Goal: Task Accomplishment & Management: Manage account settings

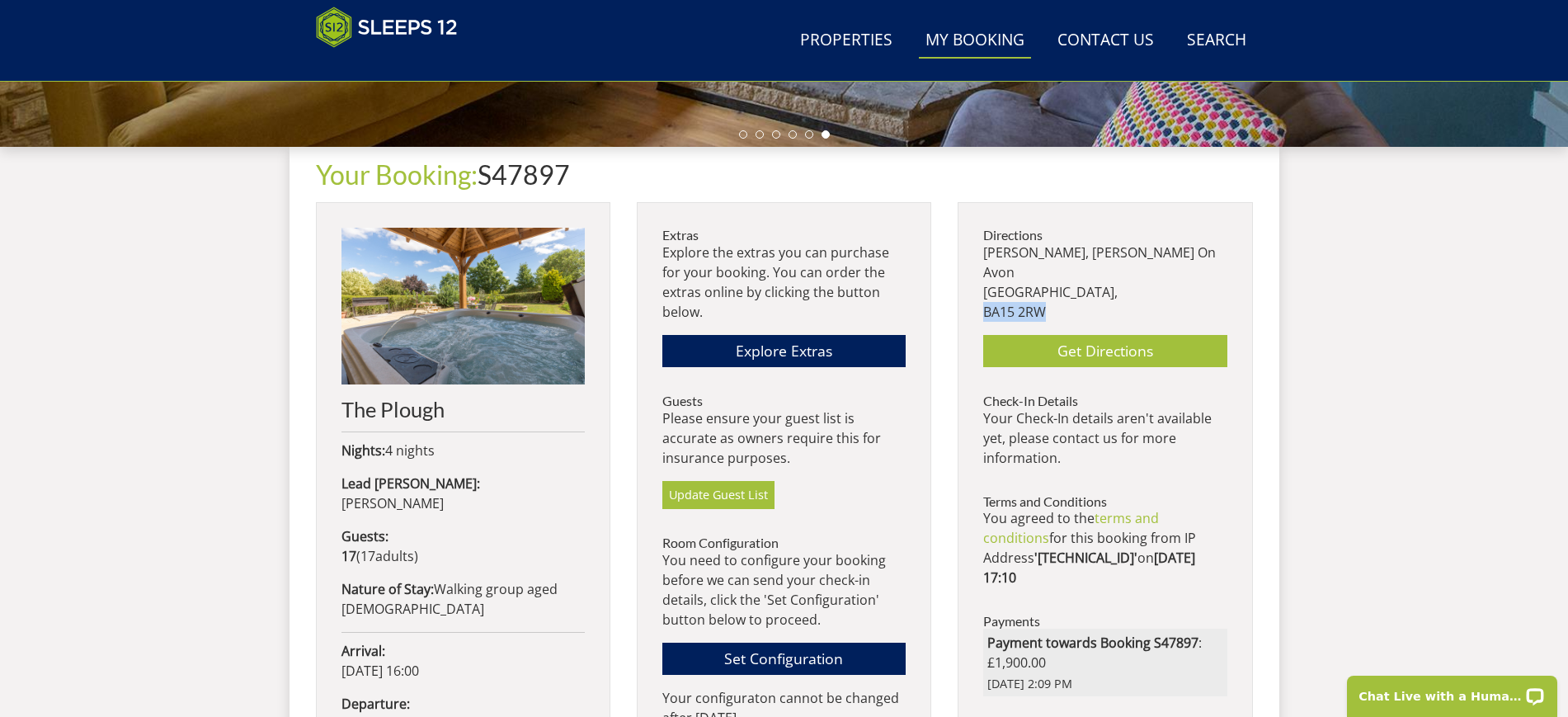
click at [996, 53] on link "My Booking" at bounding box center [975, 41] width 112 height 37
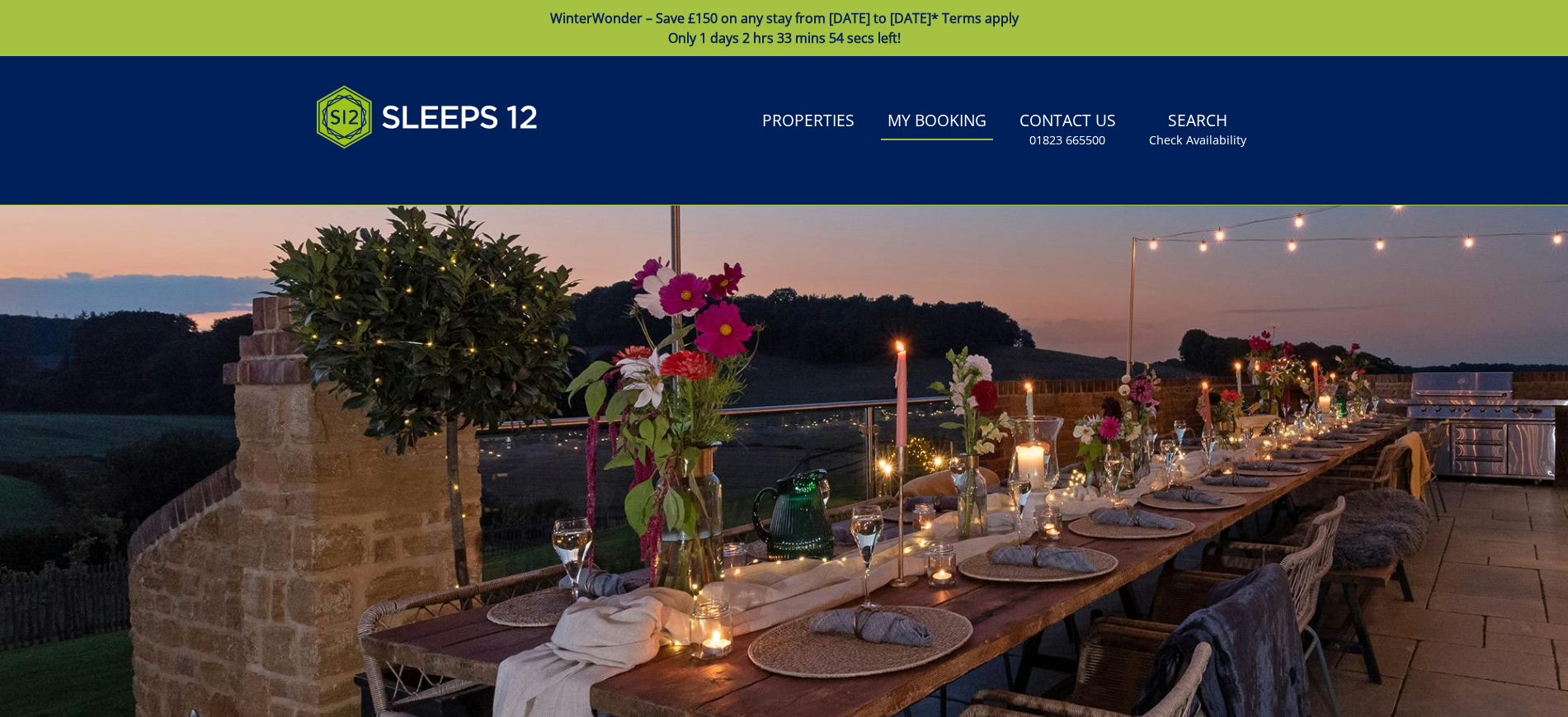
click at [979, 116] on link "My Booking" at bounding box center [937, 122] width 112 height 37
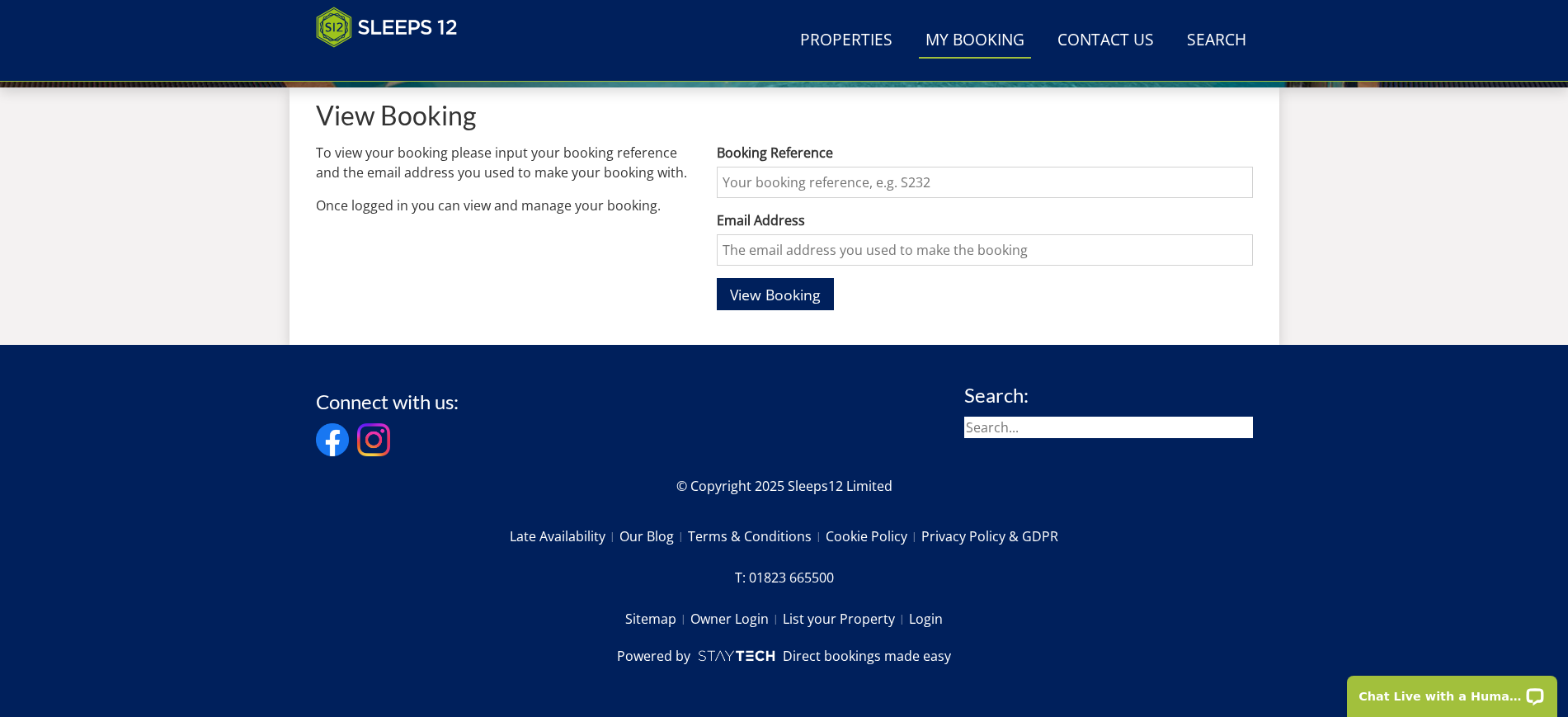
scroll to position [629, 0]
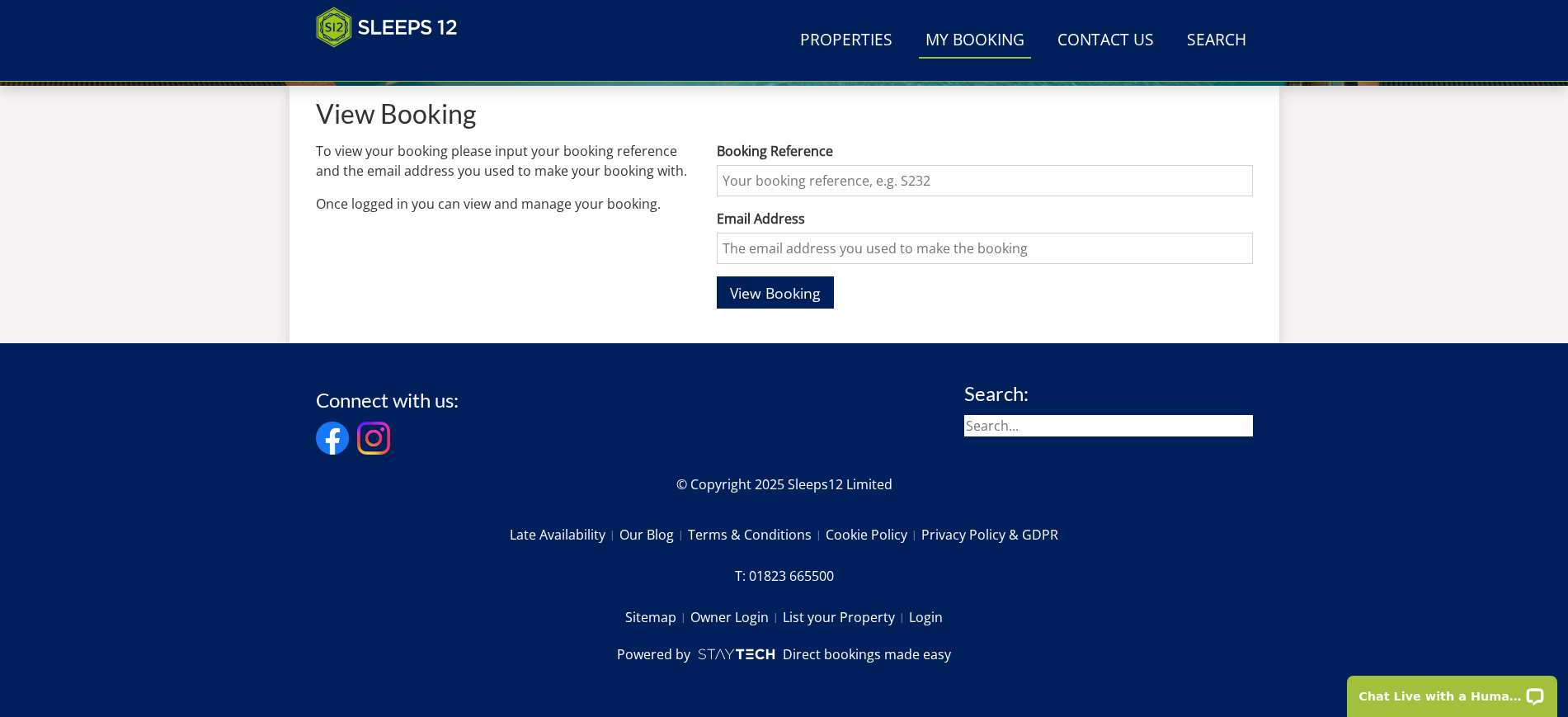
click at [922, 173] on input "Booking Reference" at bounding box center [984, 181] width 535 height 32
type input "S47897"
click at [870, 240] on input "Email Address" at bounding box center [984, 249] width 535 height 32
type input "lucy.c.parkins@gmail.com"
click at [805, 300] on span "View Booking" at bounding box center [776, 292] width 91 height 19
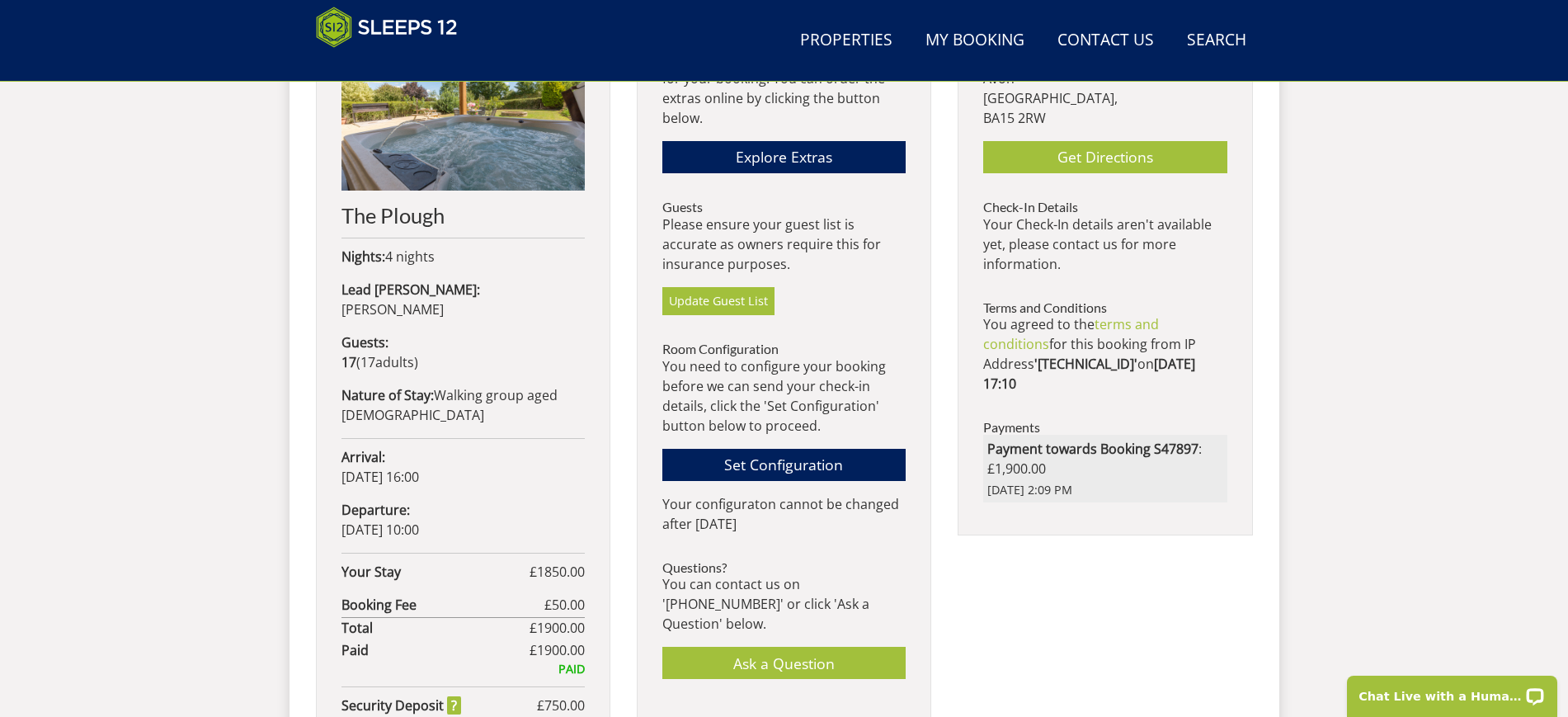
scroll to position [865, 0]
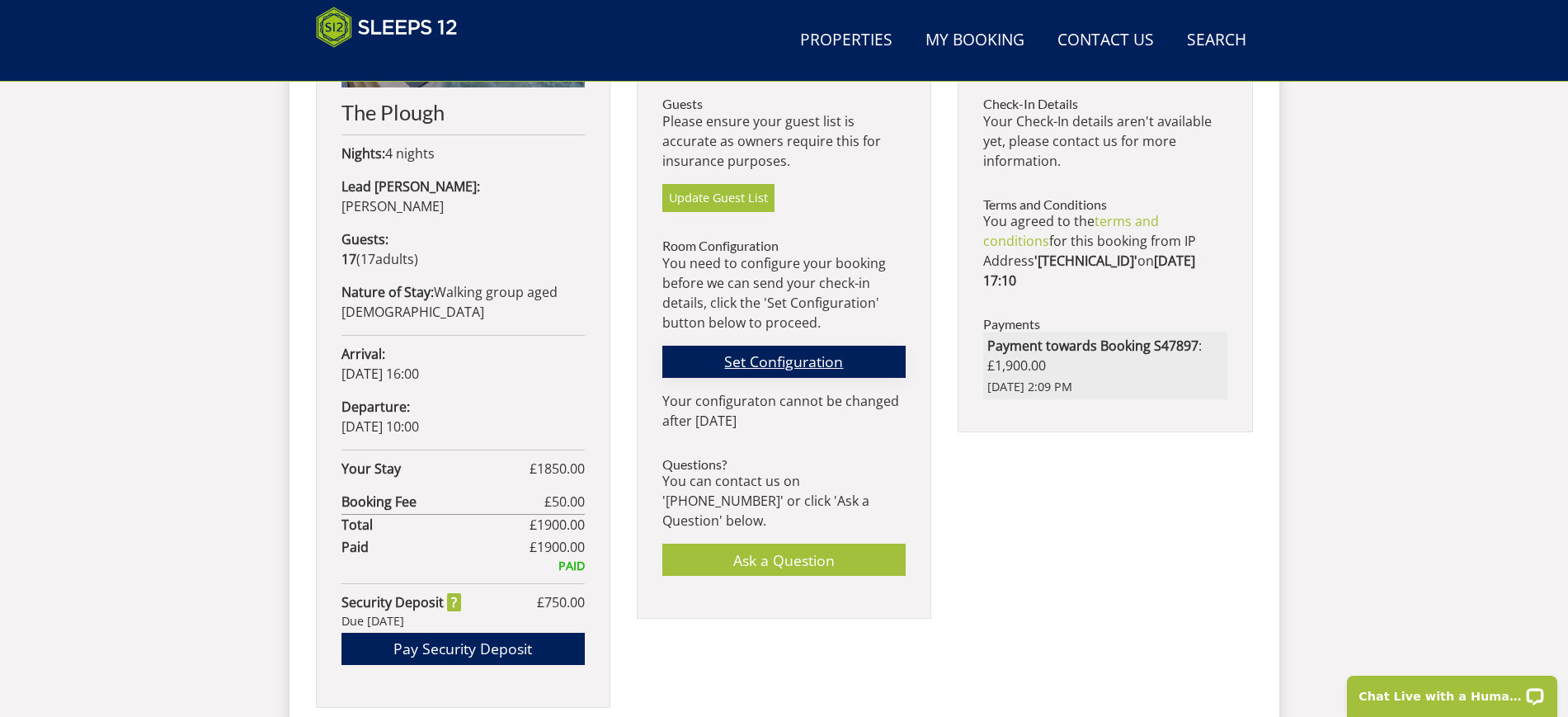
click at [815, 361] on link "Set Configuration" at bounding box center [784, 362] width 243 height 32
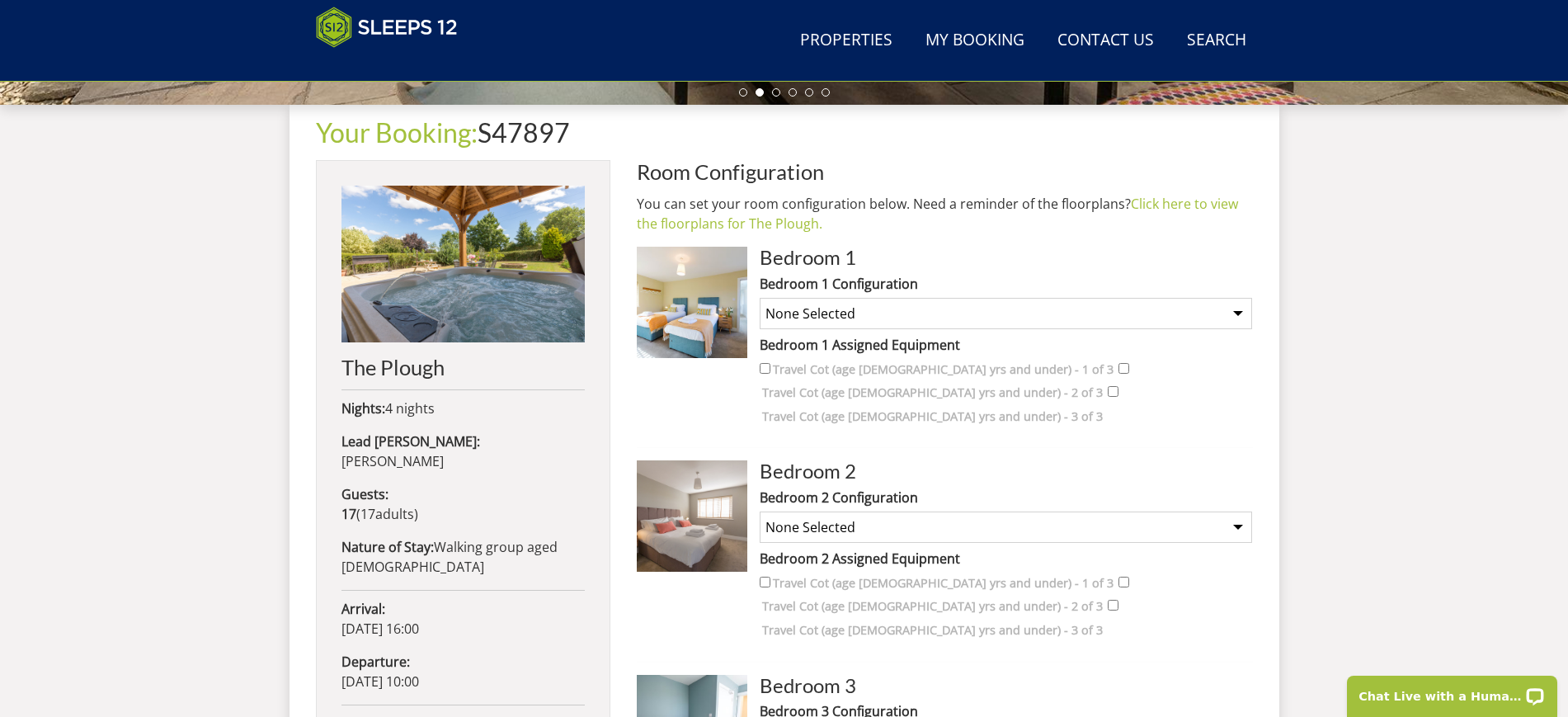
scroll to position [487, 0]
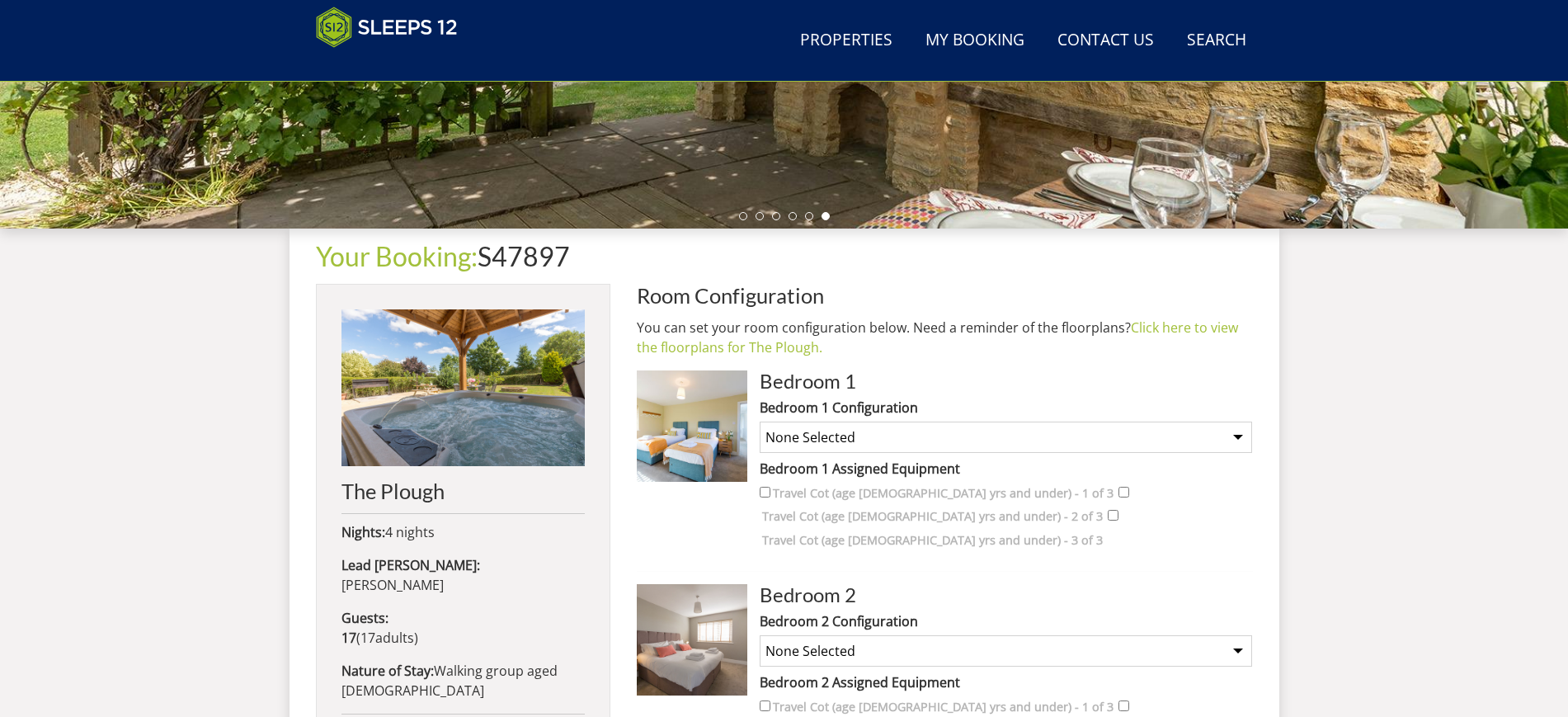
click at [1184, 442] on select "None Selected Super King plus bunk beds Twin Room plus bunk beds Super King (no…" at bounding box center [1006, 437] width 493 height 32
select select "1251"
click at [760, 421] on select "None Selected Super King plus bunk beds Twin Room plus bunk beds Super King (no…" at bounding box center [1006, 437] width 493 height 32
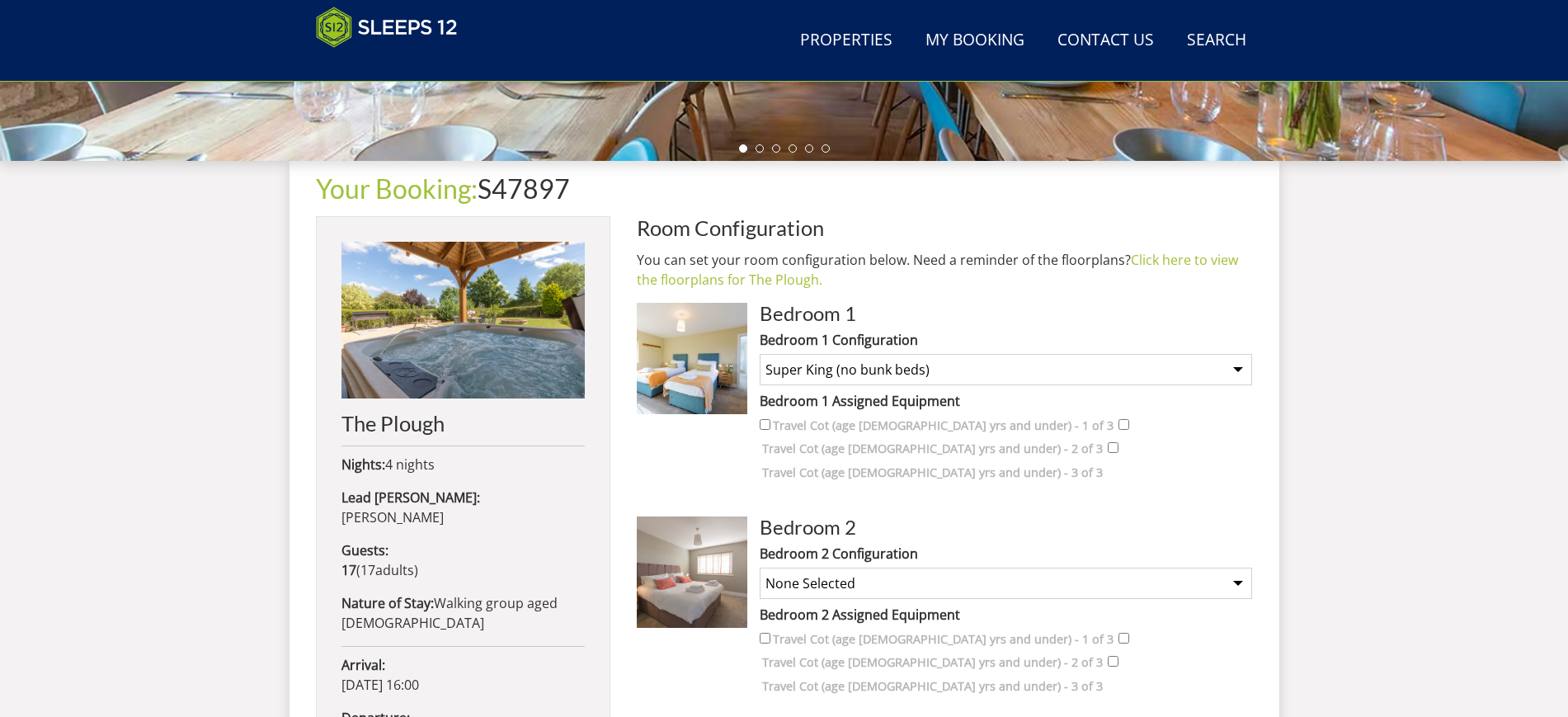
scroll to position [590, 0]
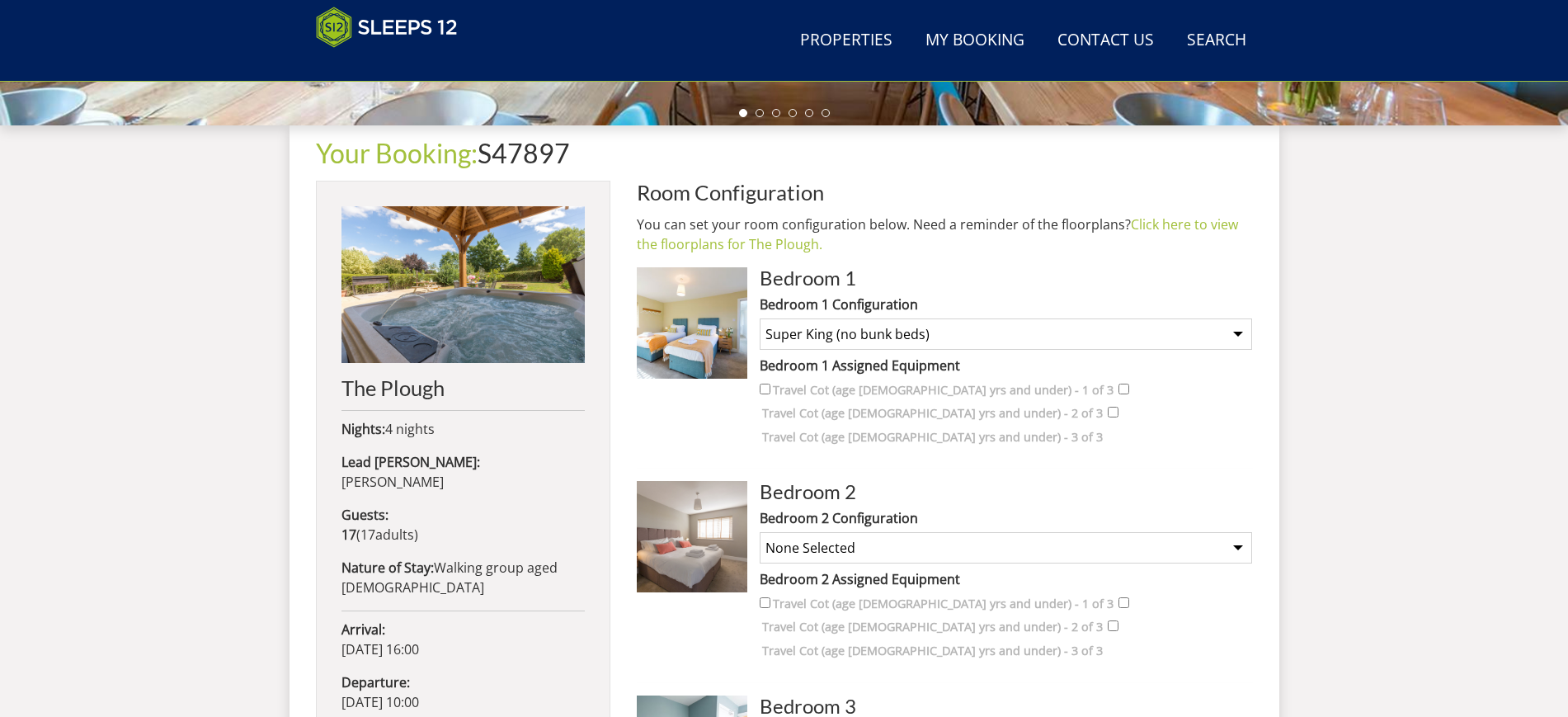
click at [1039, 532] on select "None Selected Super King Room Twin Room Super King and 1 Extra Single (Payment …" at bounding box center [1006, 548] width 493 height 32
select select "1232"
click at [760, 532] on select "None Selected Super King Room Twin Room Super King and 1 Extra Single (Payment …" at bounding box center [1006, 548] width 493 height 32
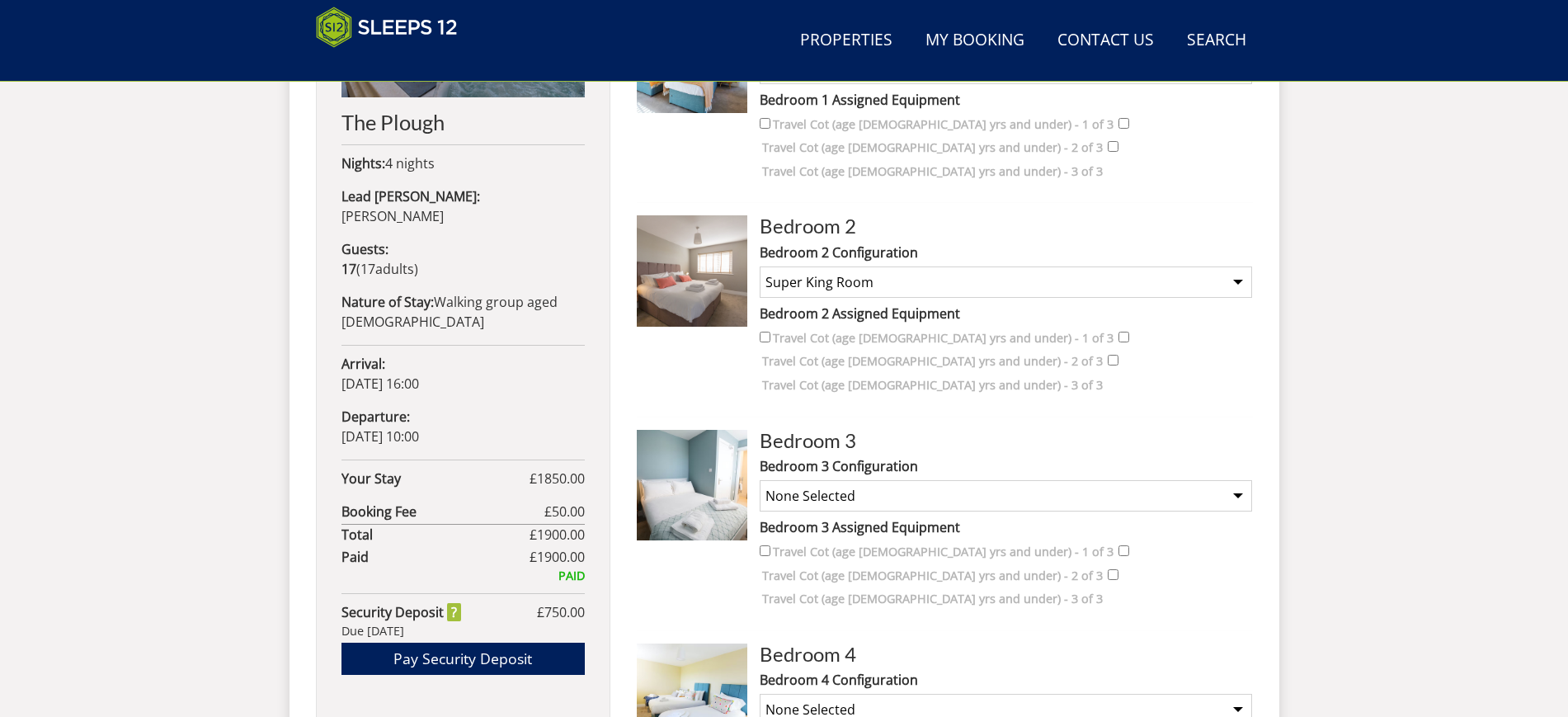
scroll to position [899, 0]
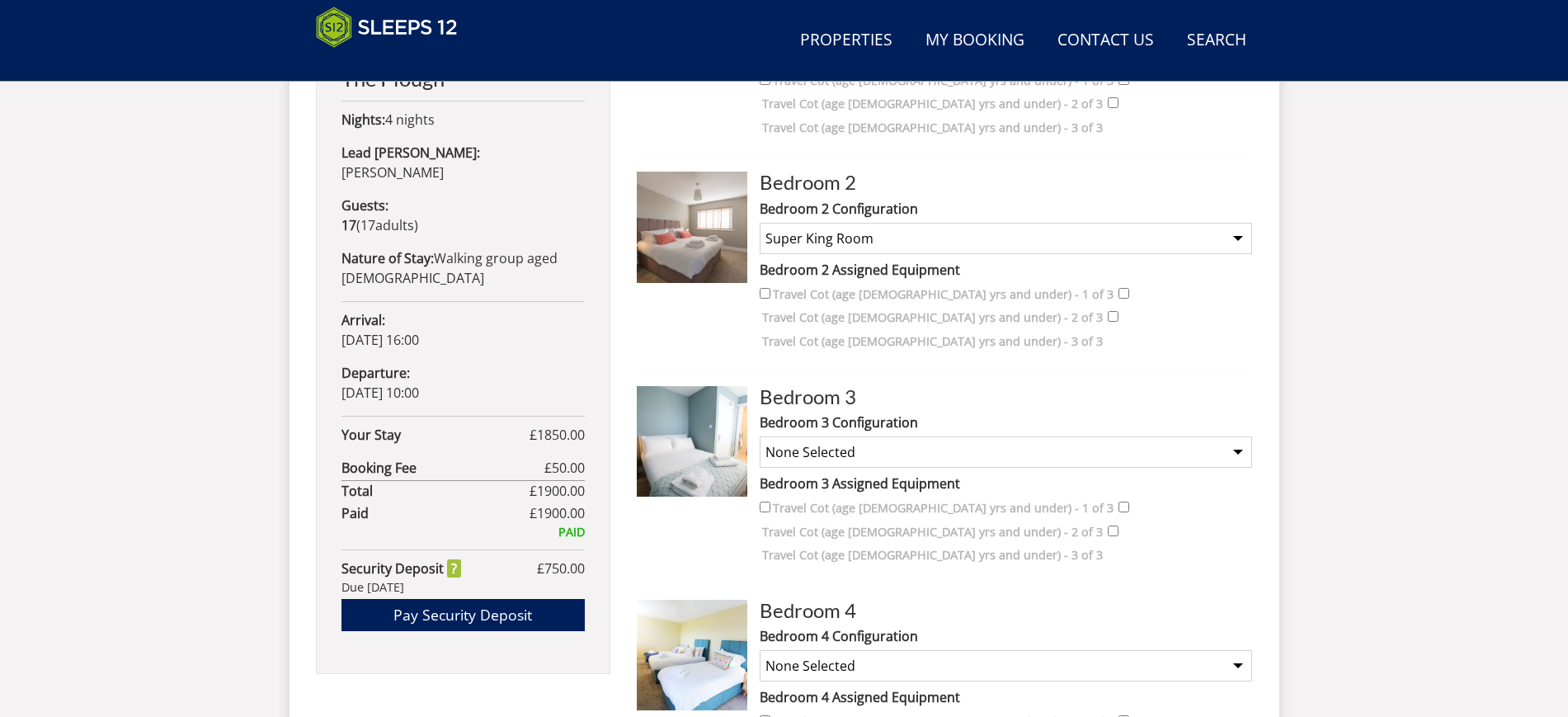
click at [964, 436] on select "None Selected Double Room" at bounding box center [1006, 452] width 493 height 32
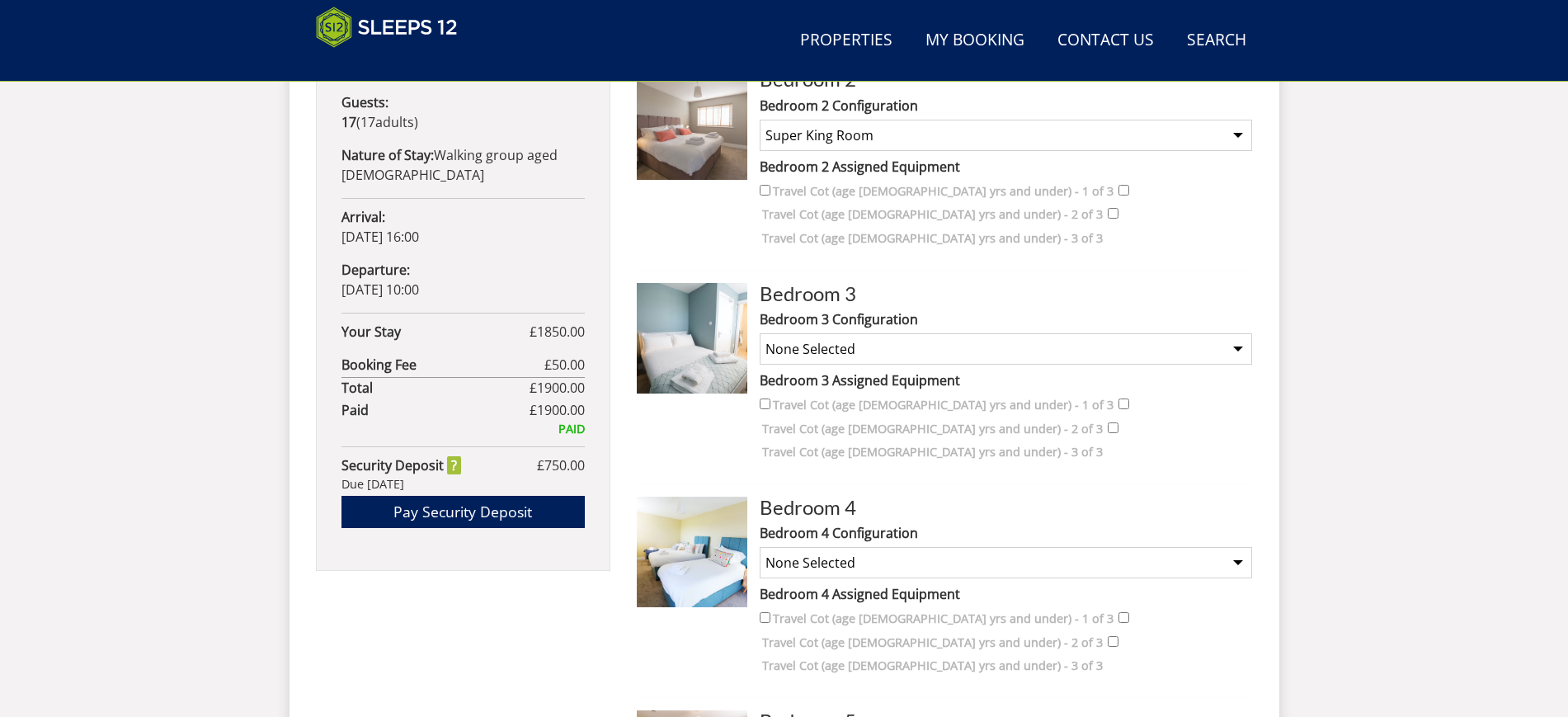
click at [911, 547] on select "None Selected Super King and a Single 3 x Singles Super King (no extra single b…" at bounding box center [1006, 563] width 493 height 32
select select "1253"
click at [760, 547] on select "None Selected Super King and a Single 3 x Singles Super King (no extra single b…" at bounding box center [1006, 563] width 493 height 32
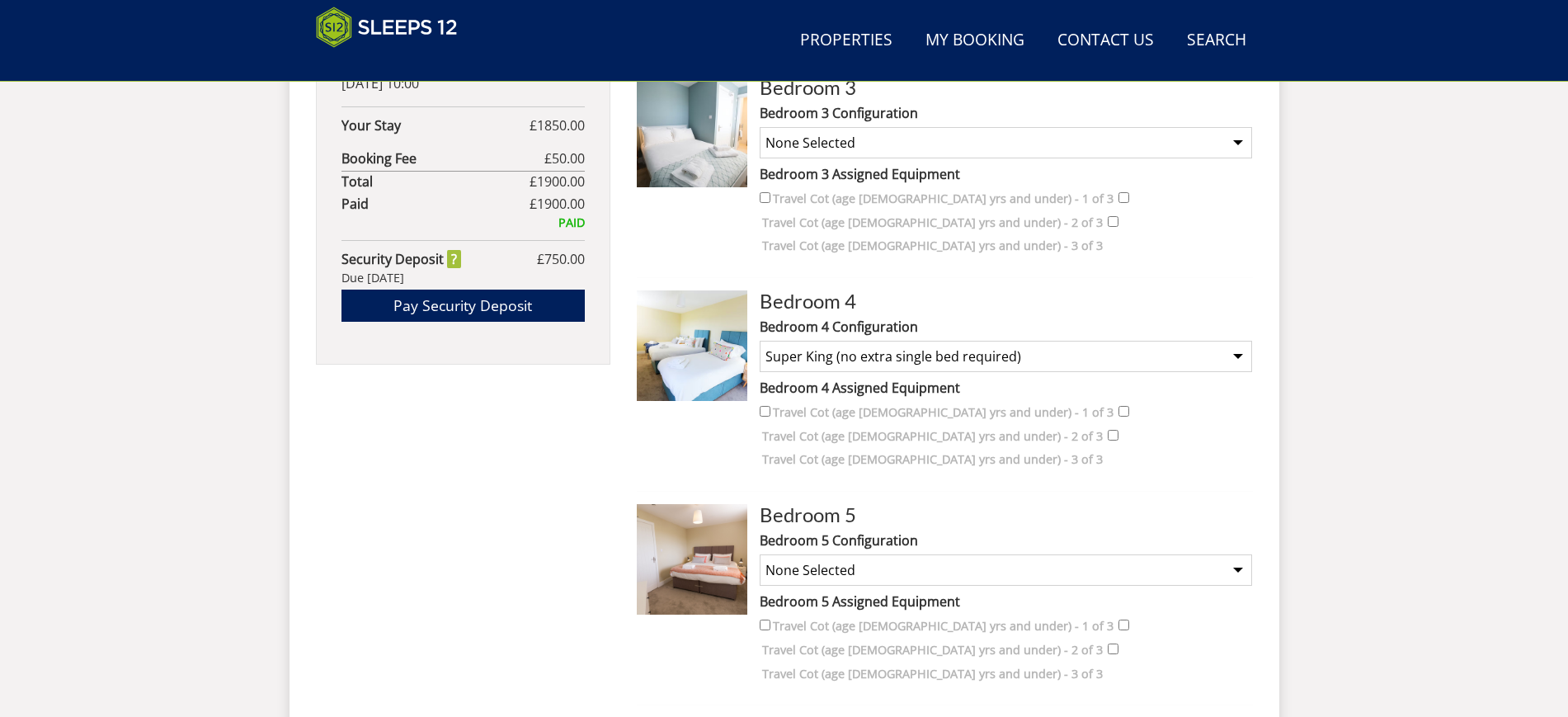
scroll to position [1106, 0]
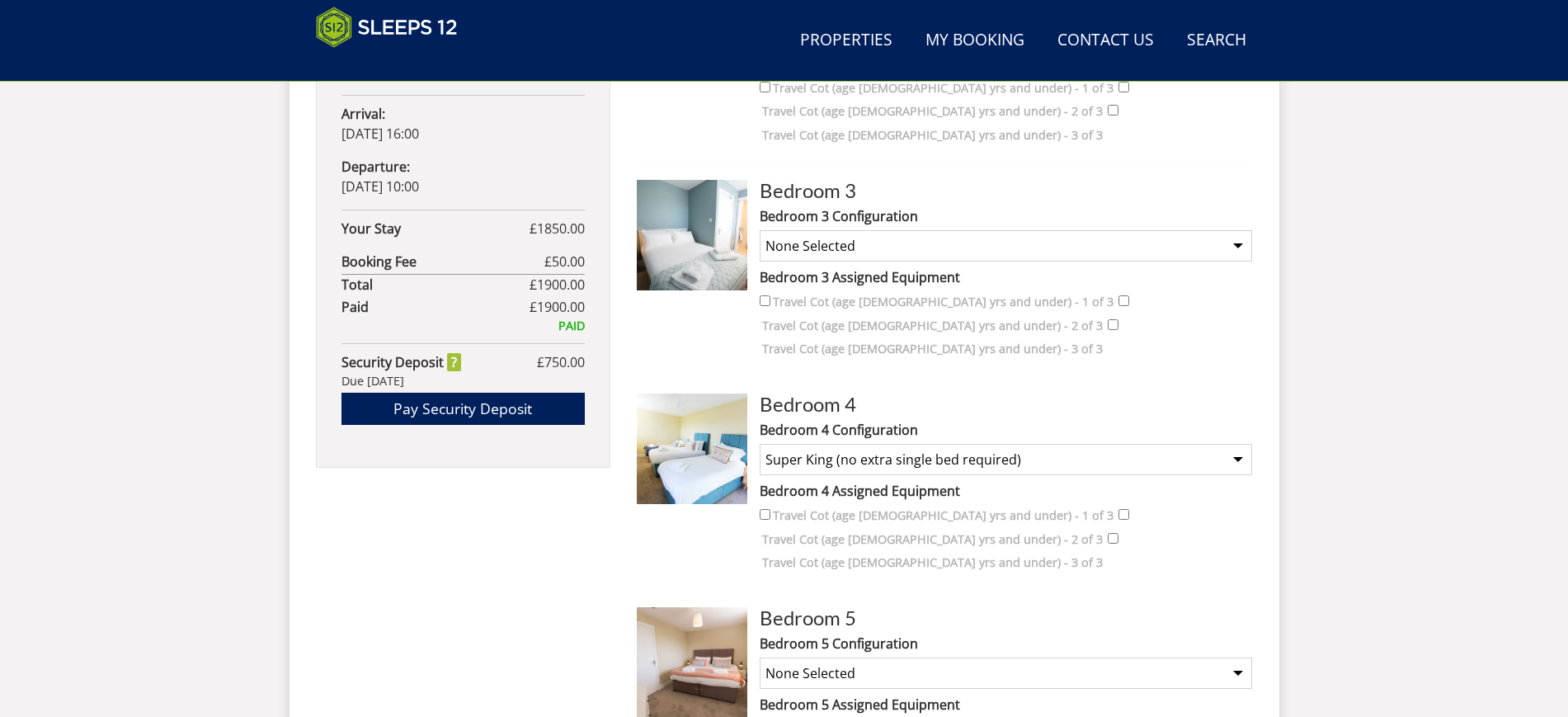
click at [837, 230] on select "None Selected Double Room" at bounding box center [1006, 246] width 493 height 32
select select "1234"
click at [760, 230] on select "None Selected Double Room" at bounding box center [1006, 246] width 493 height 32
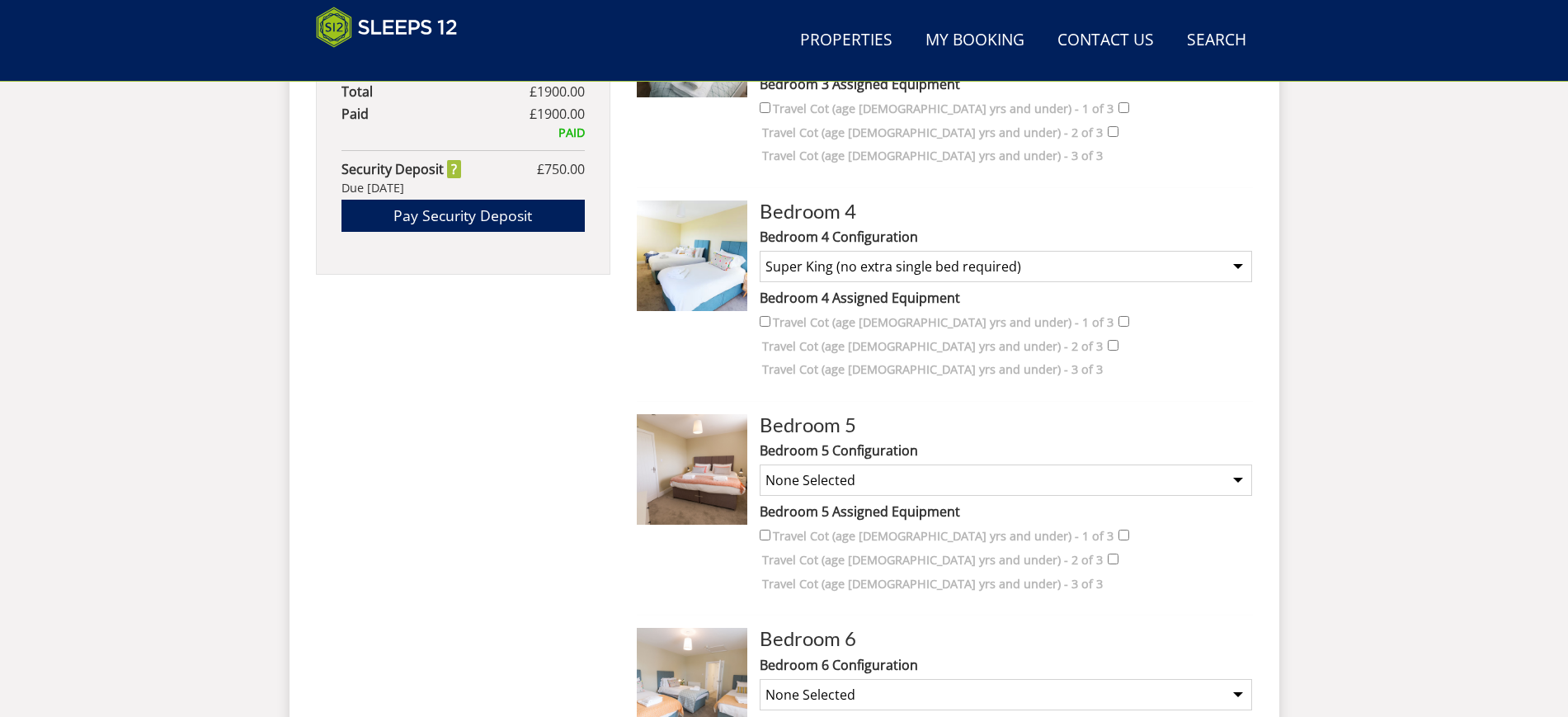
scroll to position [1312, 0]
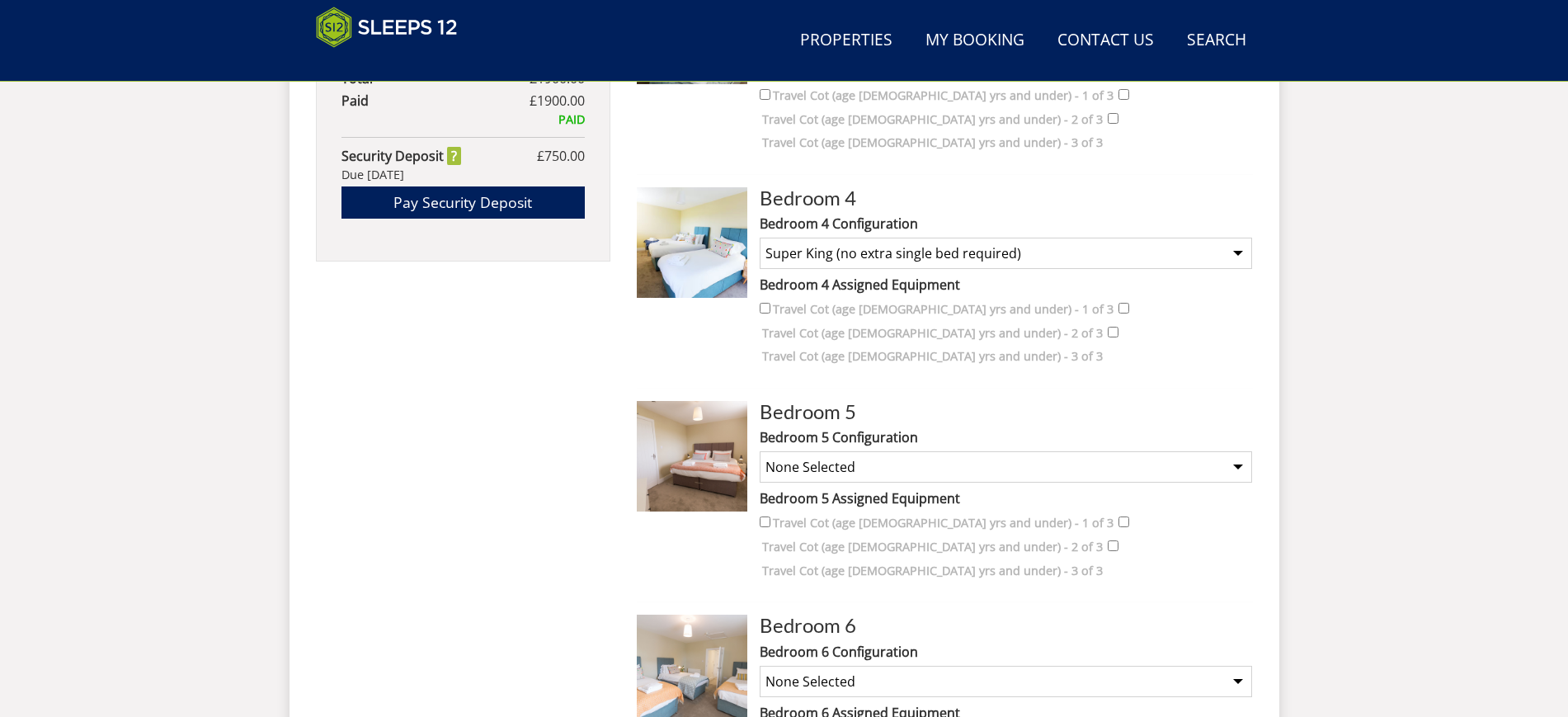
click at [810, 451] on select "None Selected Super King Room Twin Room" at bounding box center [1006, 467] width 493 height 32
select select "1237"
click at [760, 451] on select "None Selected Super King Room Twin Room" at bounding box center [1006, 467] width 493 height 32
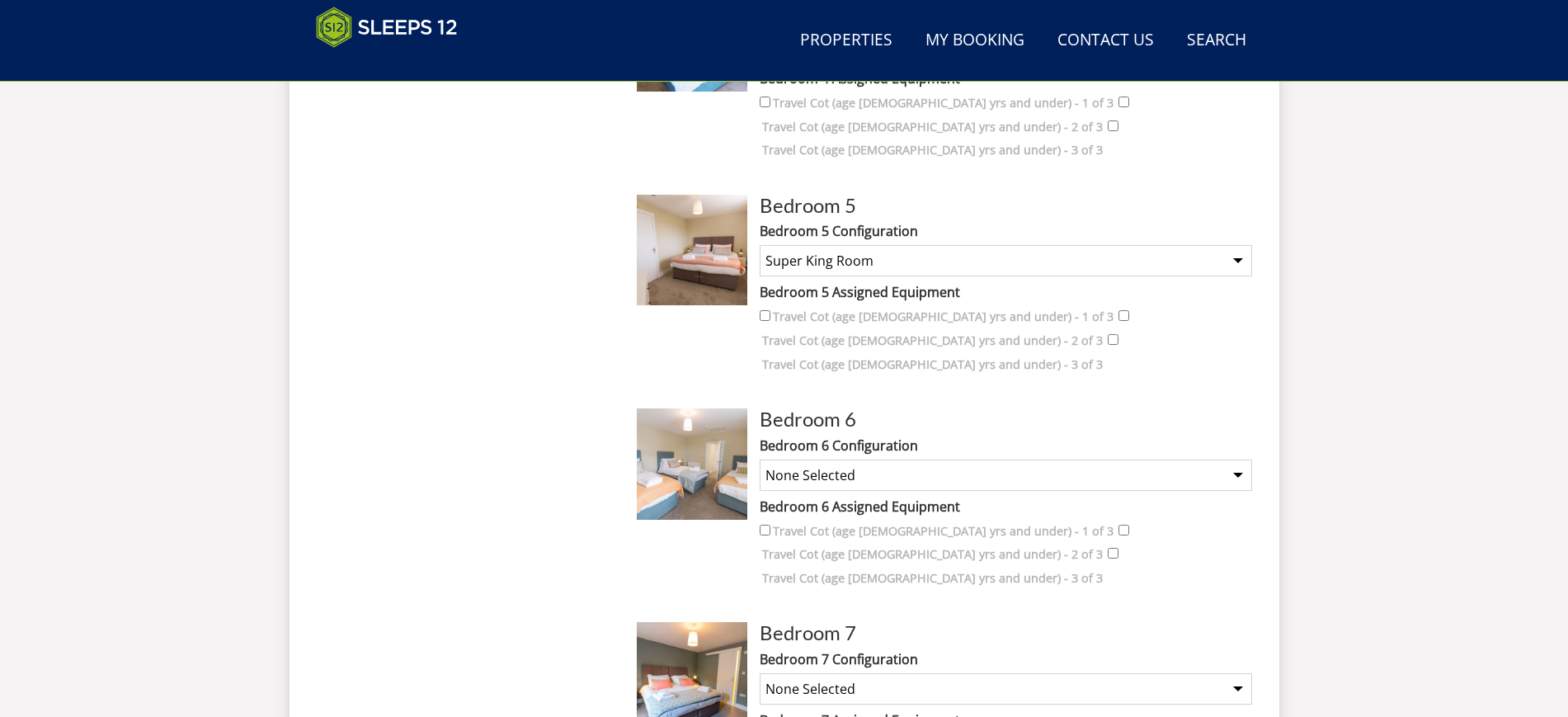
click at [800, 459] on select "None Selected Super King and a Single 3 x Singles Super King (no extra single b…" at bounding box center [1006, 475] width 493 height 32
select select "1254"
click at [760, 459] on select "None Selected Super King and a Single 3 x Singles Super King (no extra single b…" at bounding box center [1006, 475] width 493 height 32
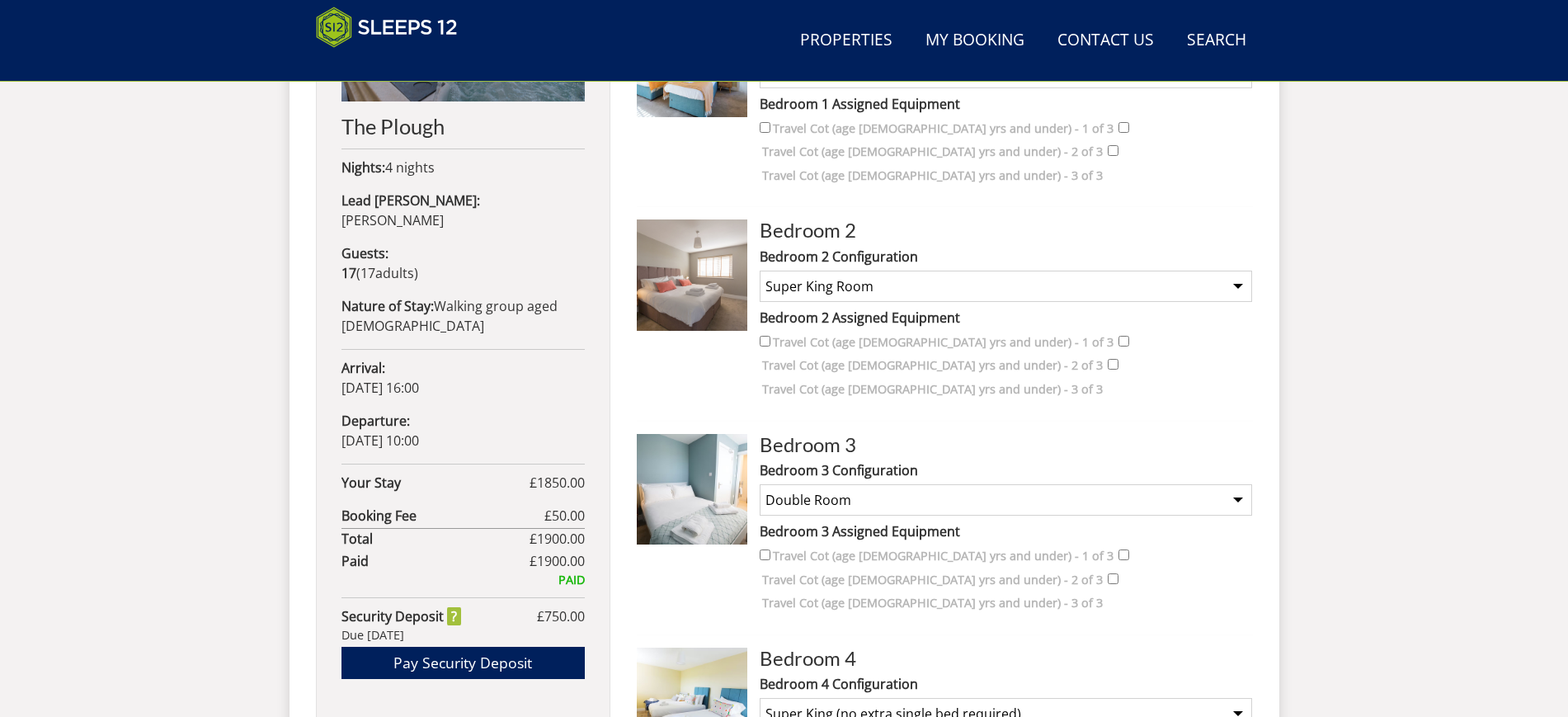
scroll to position [899, 0]
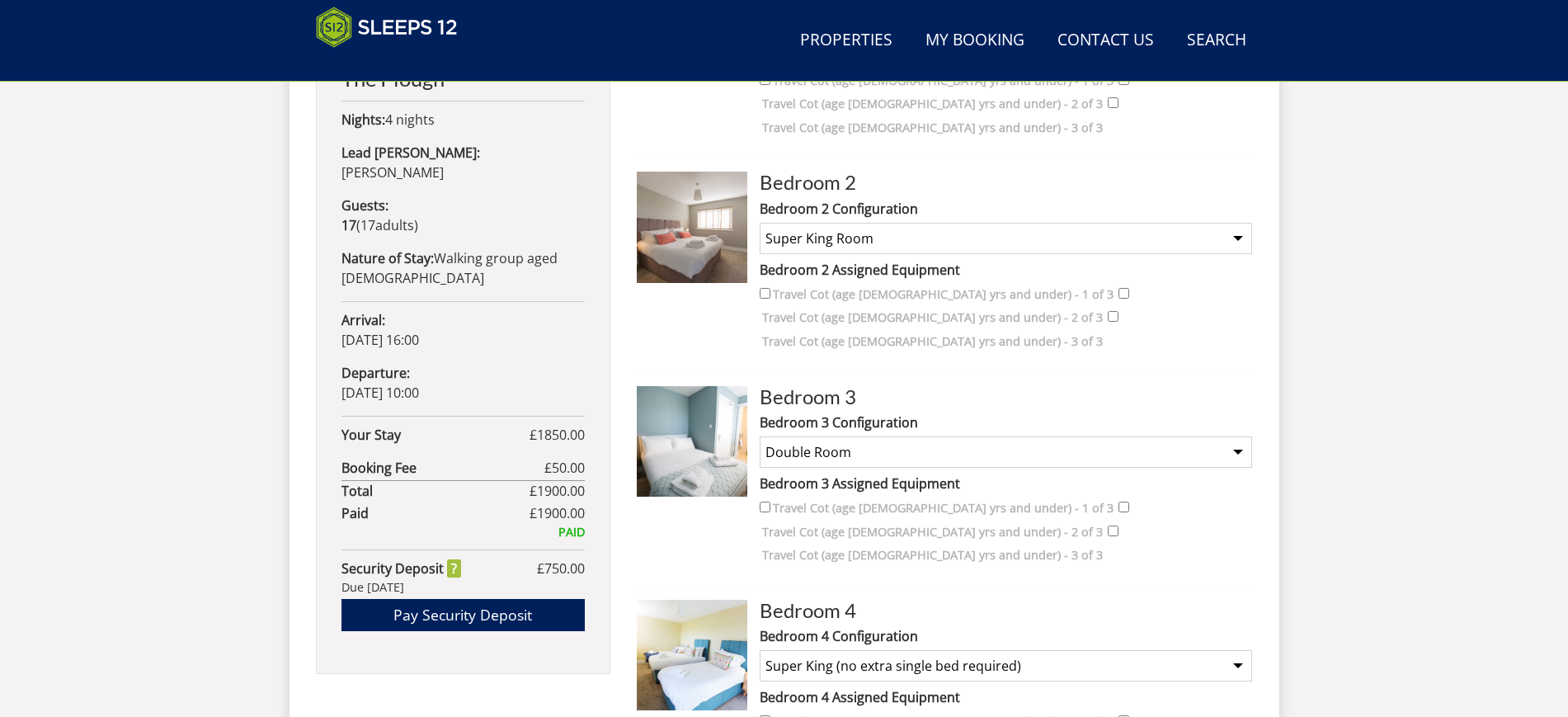
click at [780, 436] on select "None Selected Double Room" at bounding box center [1006, 452] width 493 height 32
click at [760, 436] on select "None Selected Double Room" at bounding box center [1006, 452] width 493 height 32
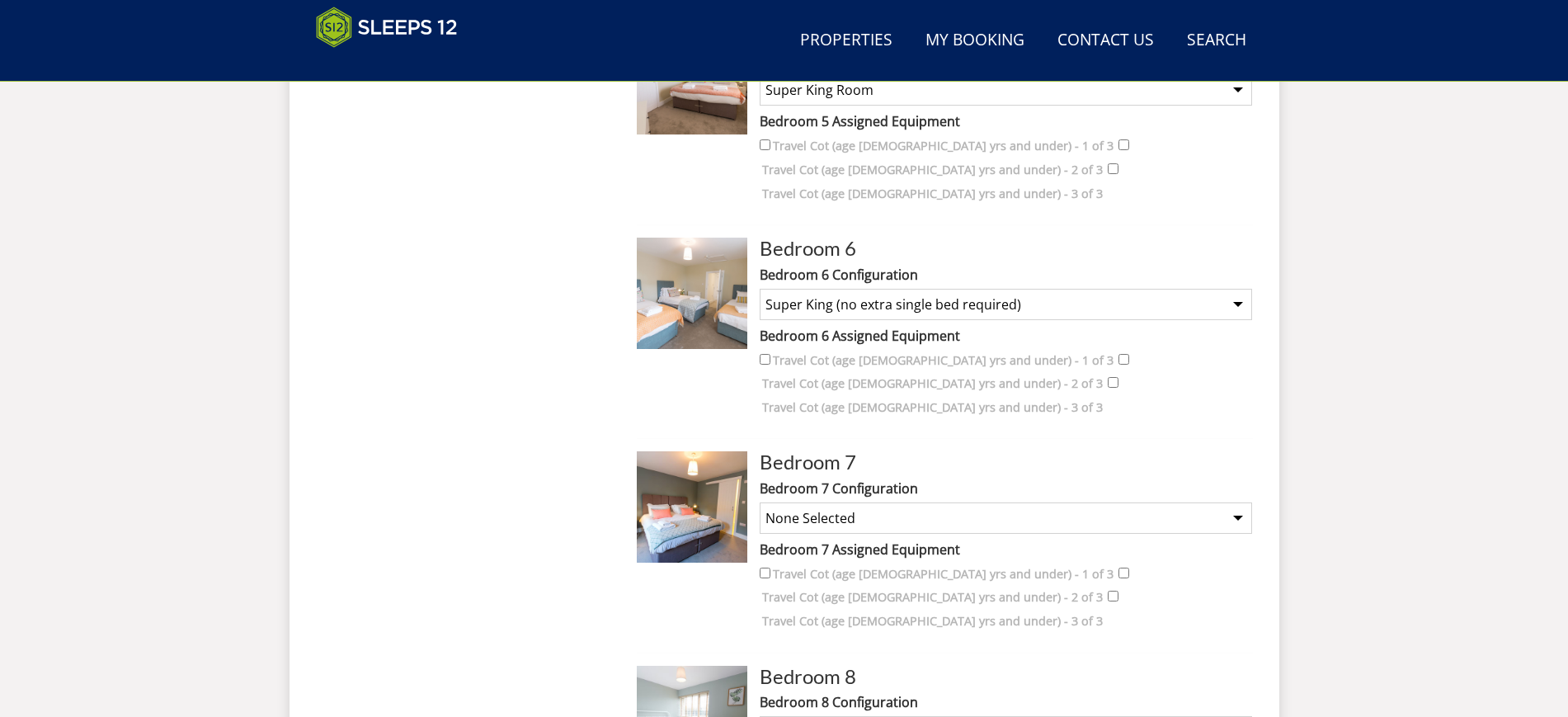
scroll to position [1724, 0]
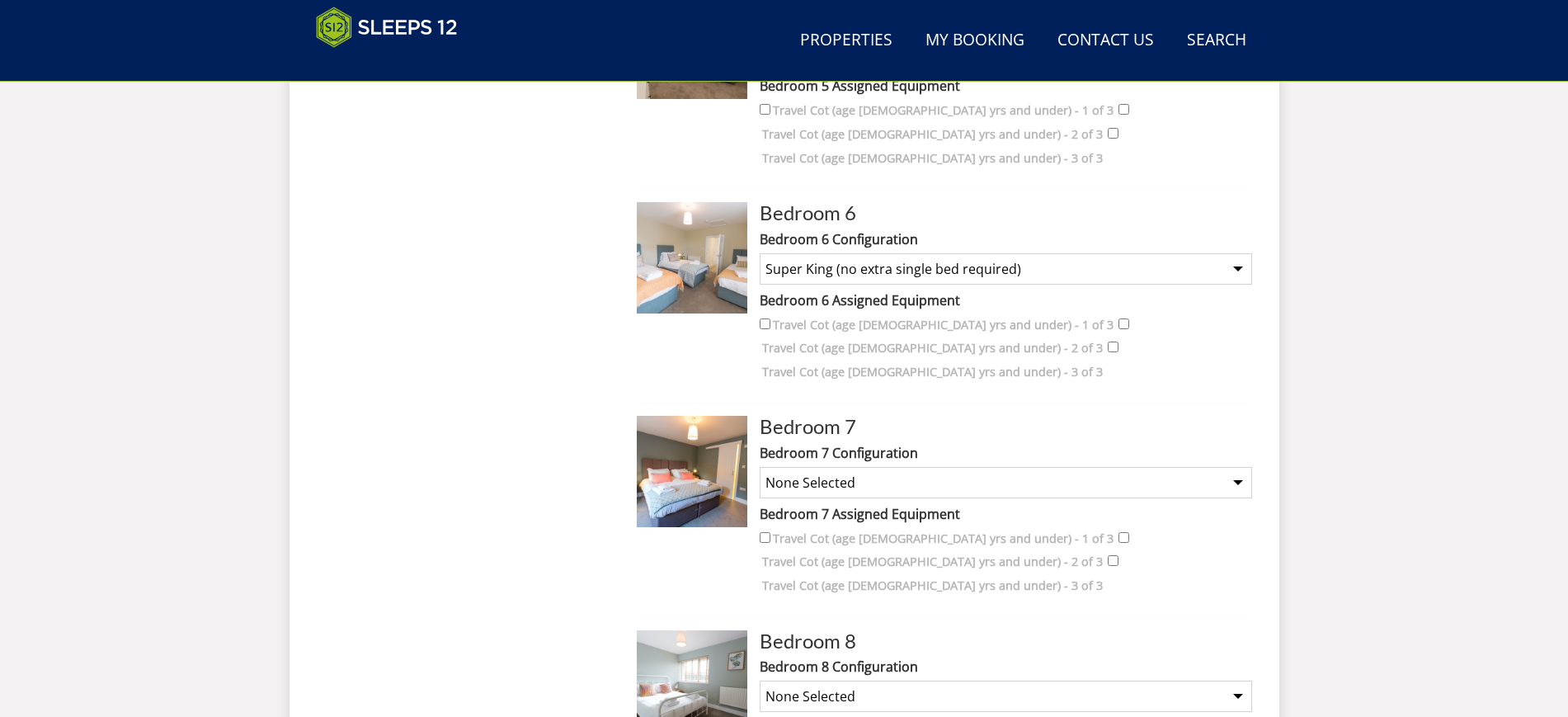
click at [888, 467] on select "None Selected Super King Room Twin Room" at bounding box center [1006, 482] width 493 height 32
select select "1242"
click at [760, 467] on select "None Selected Super King Room Twin Room" at bounding box center [1006, 482] width 493 height 32
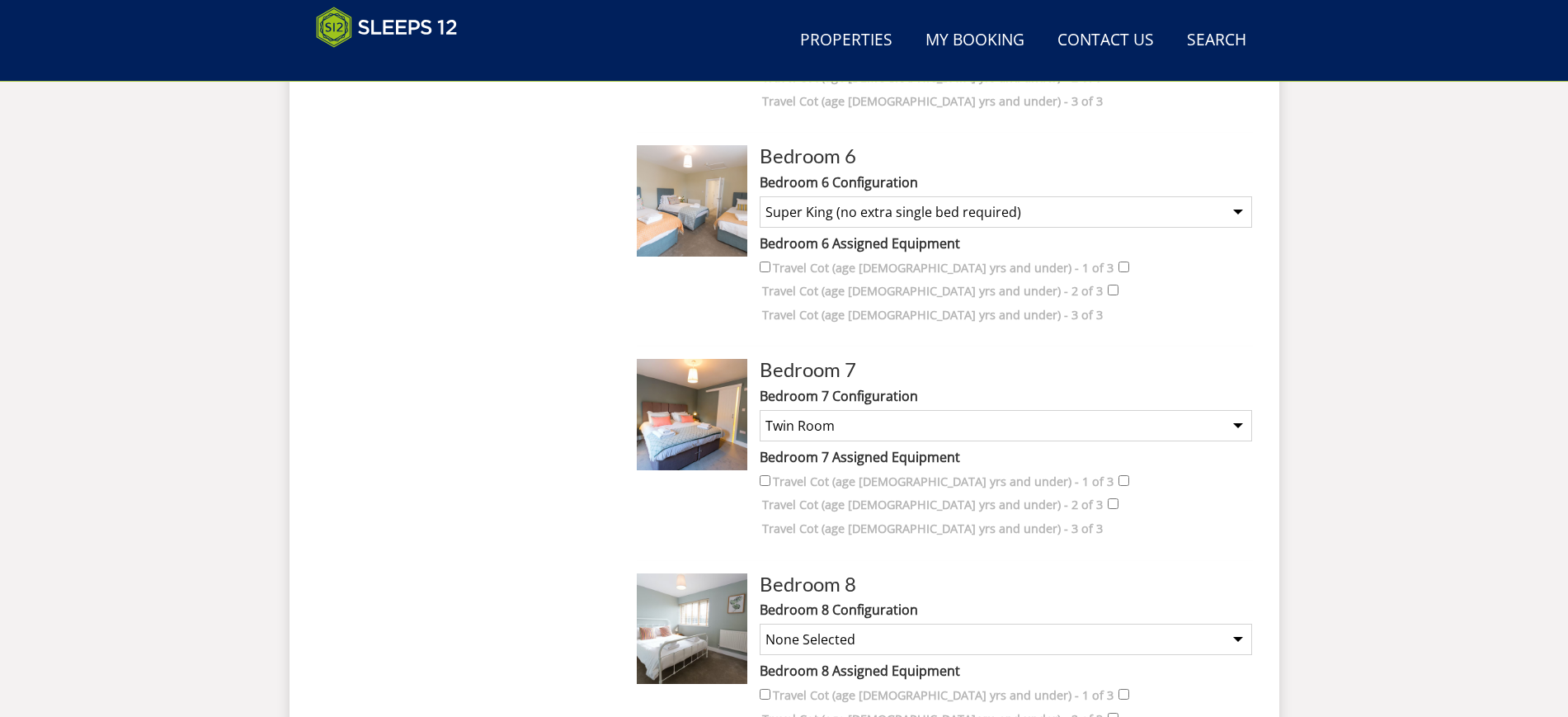
scroll to position [1827, 0]
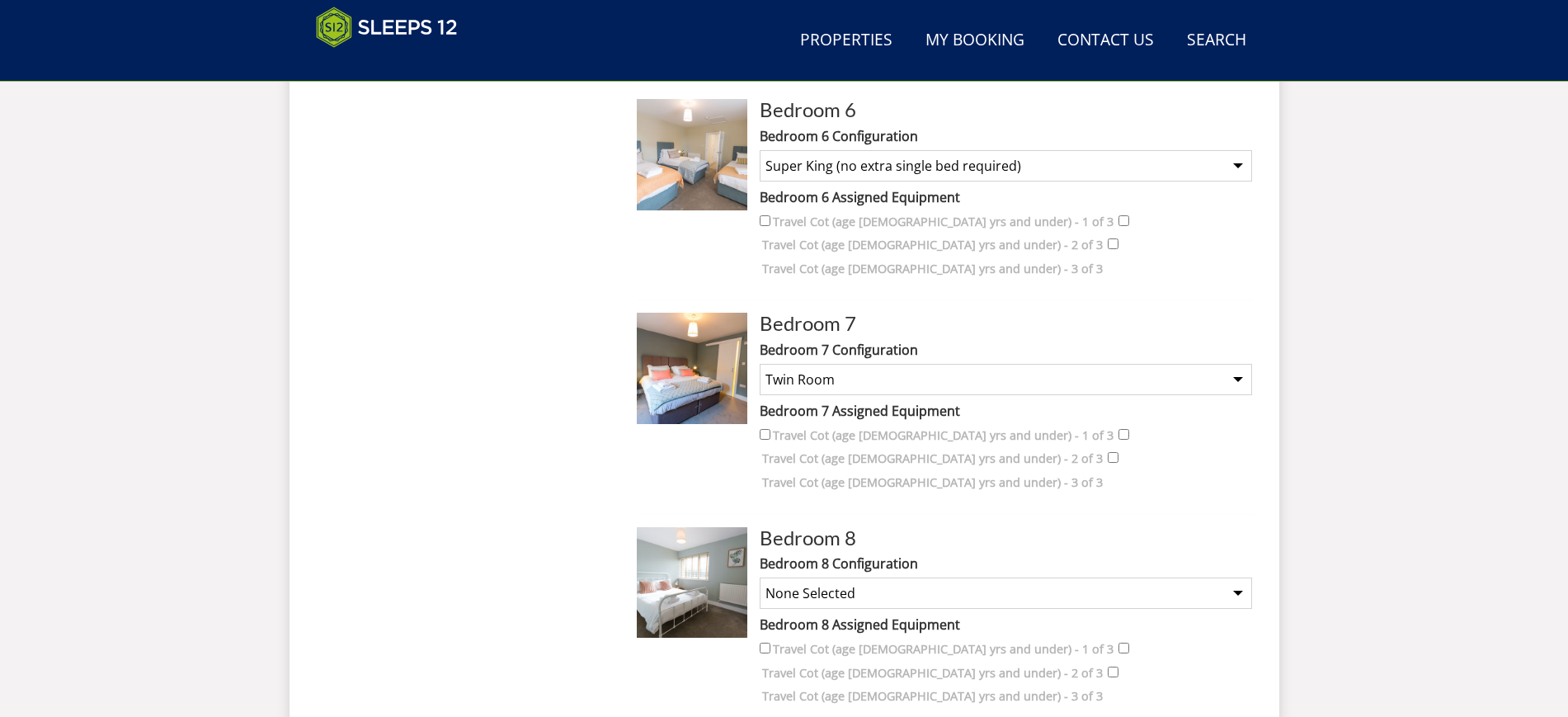
click at [864, 577] on select "None Selected King Size Room" at bounding box center [1006, 593] width 493 height 32
select select "1243"
click at [760, 577] on select "None Selected King Size Room" at bounding box center [1006, 593] width 493 height 32
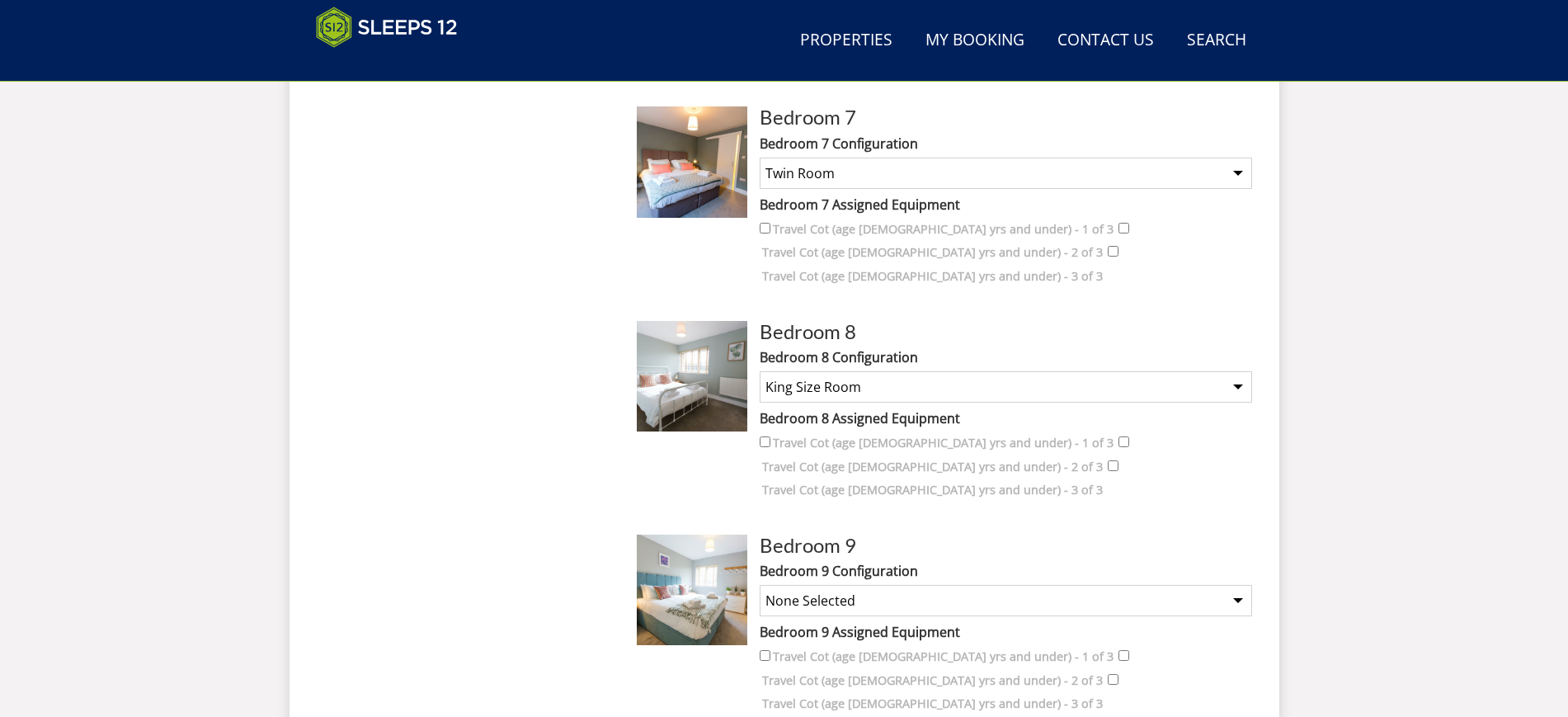
click at [846, 584] on select "None Selected Super King Room Twin Room" at bounding box center [1006, 600] width 493 height 32
select select "1246"
click at [760, 584] on select "None Selected Super King Room Twin Room" at bounding box center [1006, 600] width 493 height 32
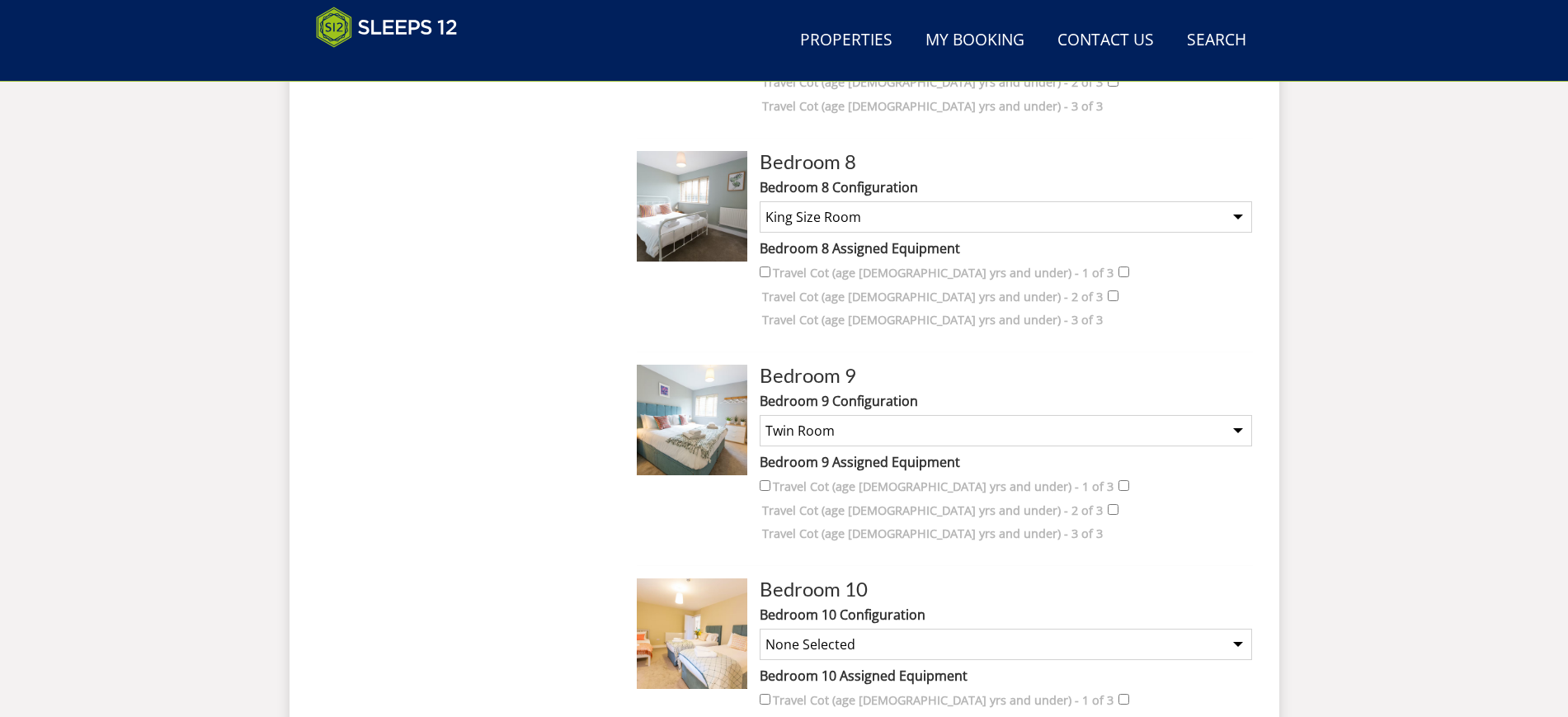
scroll to position [2239, 0]
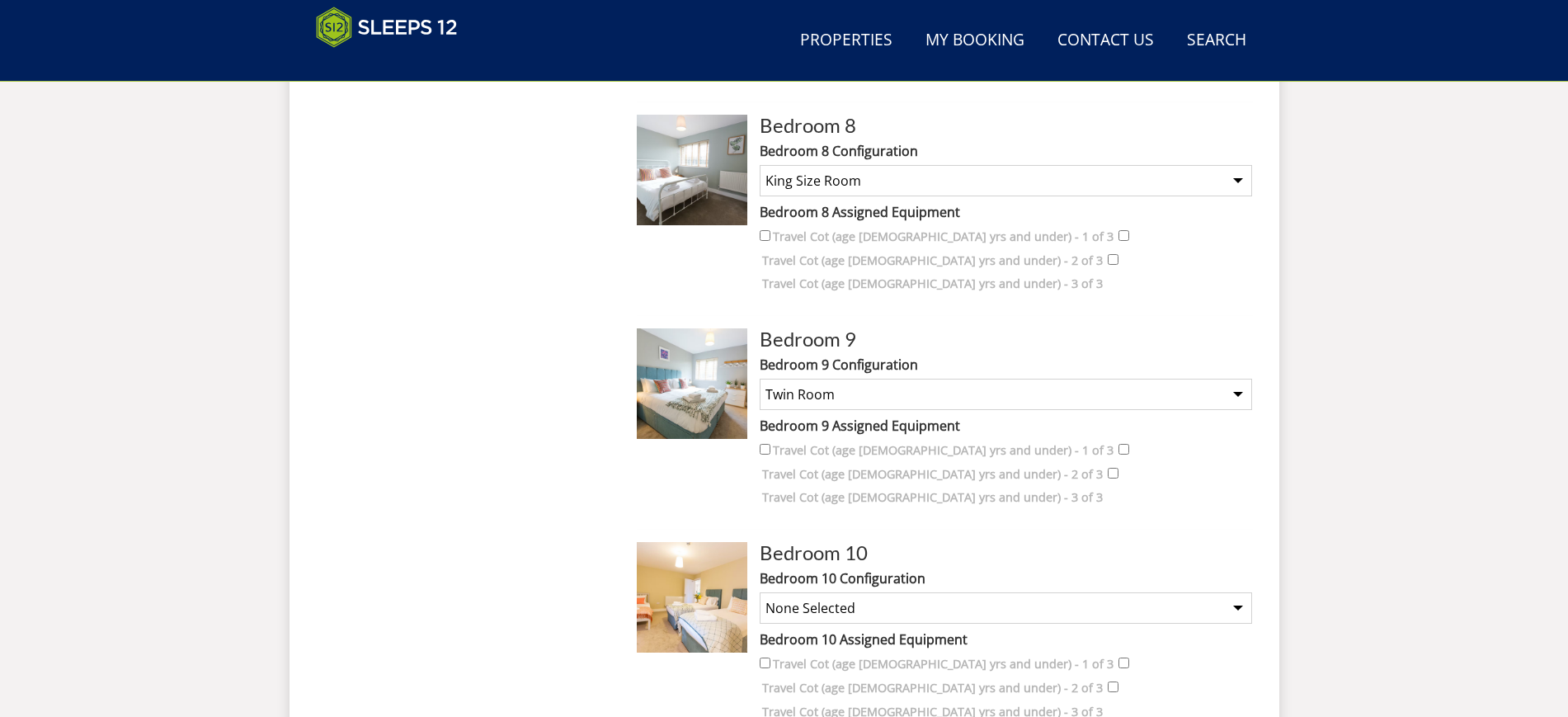
click at [823, 592] on select "None Selected Super King and a Single 3 x Singles Super King (no extra single b…" at bounding box center [1006, 608] width 493 height 32
select select "1256"
click at [760, 592] on select "None Selected Super King and a Single 3 x Singles Super King (no extra single b…" at bounding box center [1006, 608] width 493 height 32
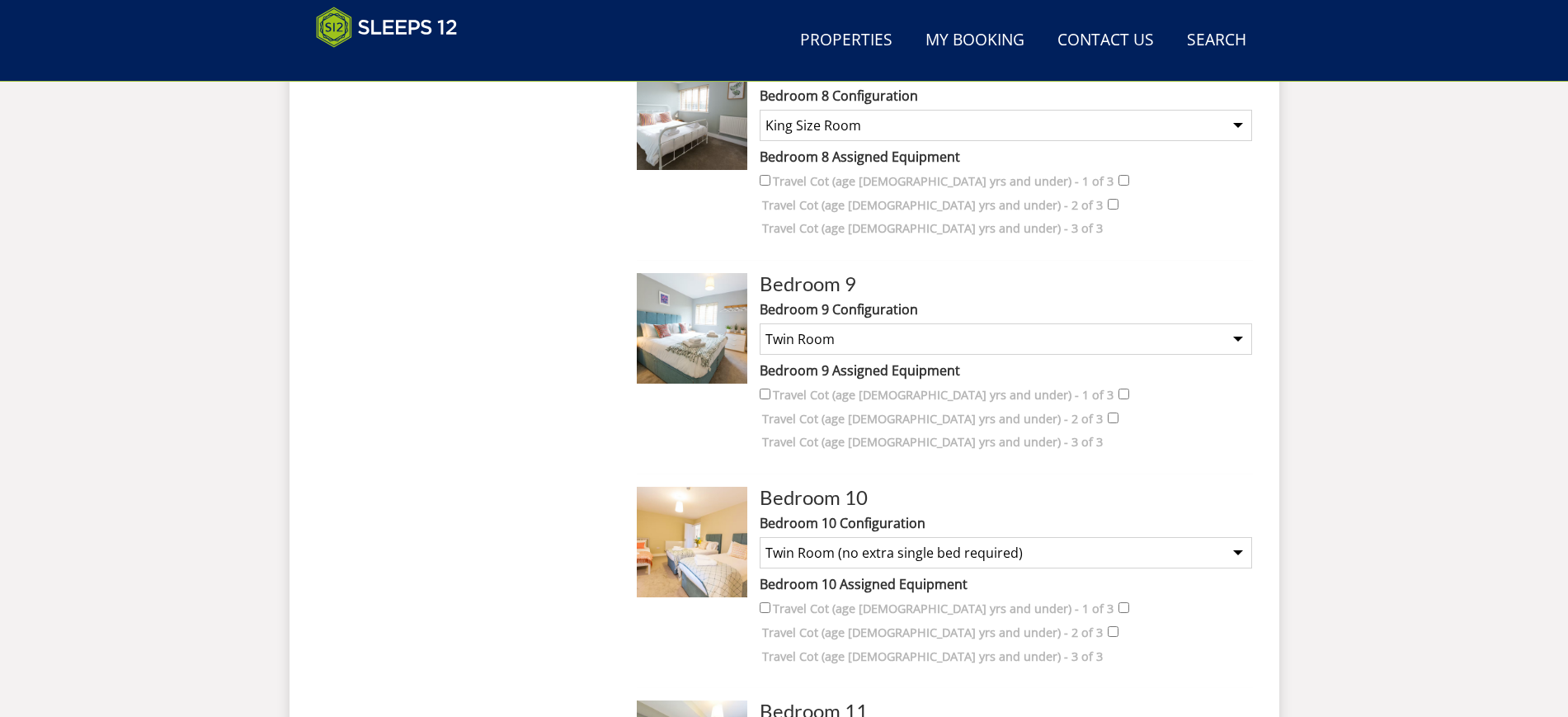
scroll to position [2342, 0]
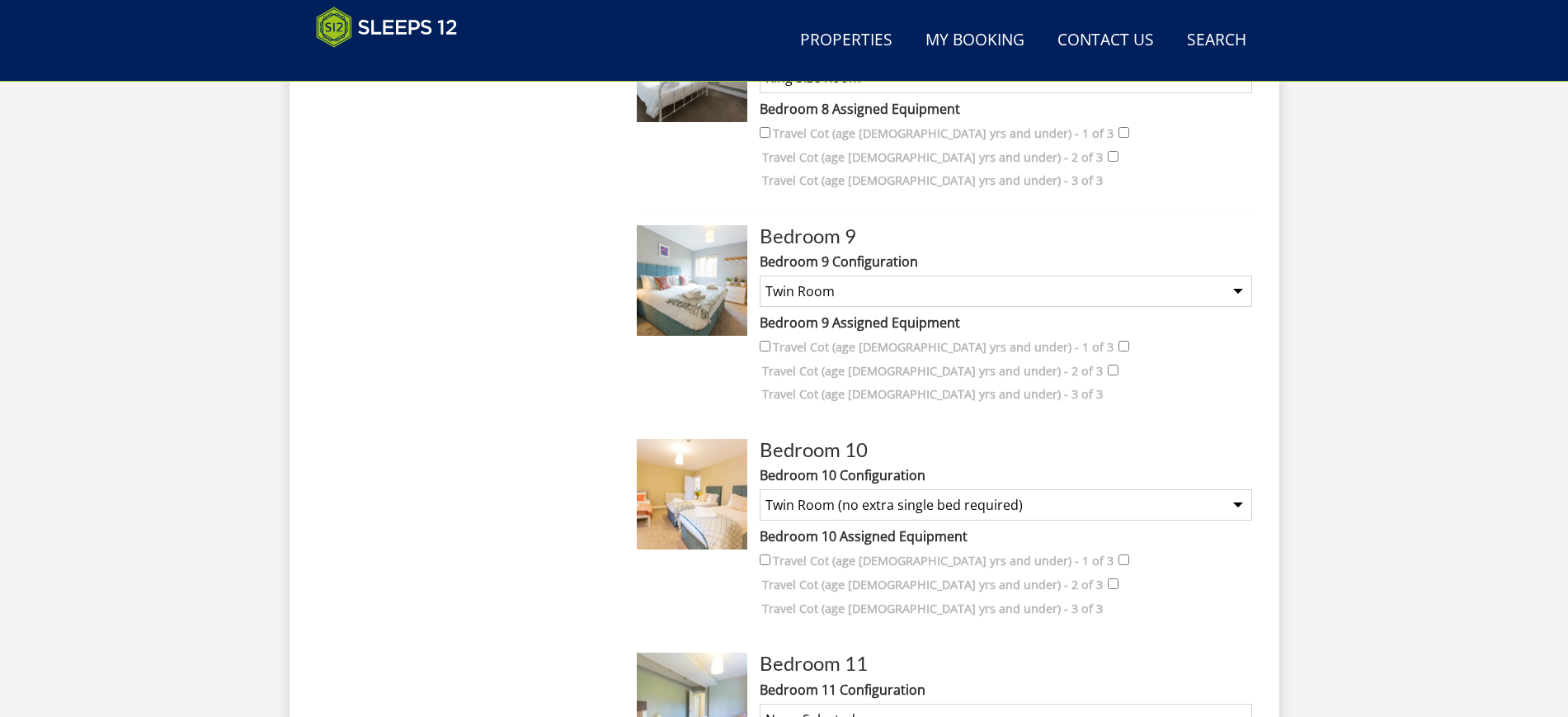
click at [837, 704] on select "None Selected Twin Room" at bounding box center [1006, 720] width 493 height 32
select select "1250"
click at [760, 704] on select "None Selected Twin Room" at bounding box center [1006, 720] width 493 height 32
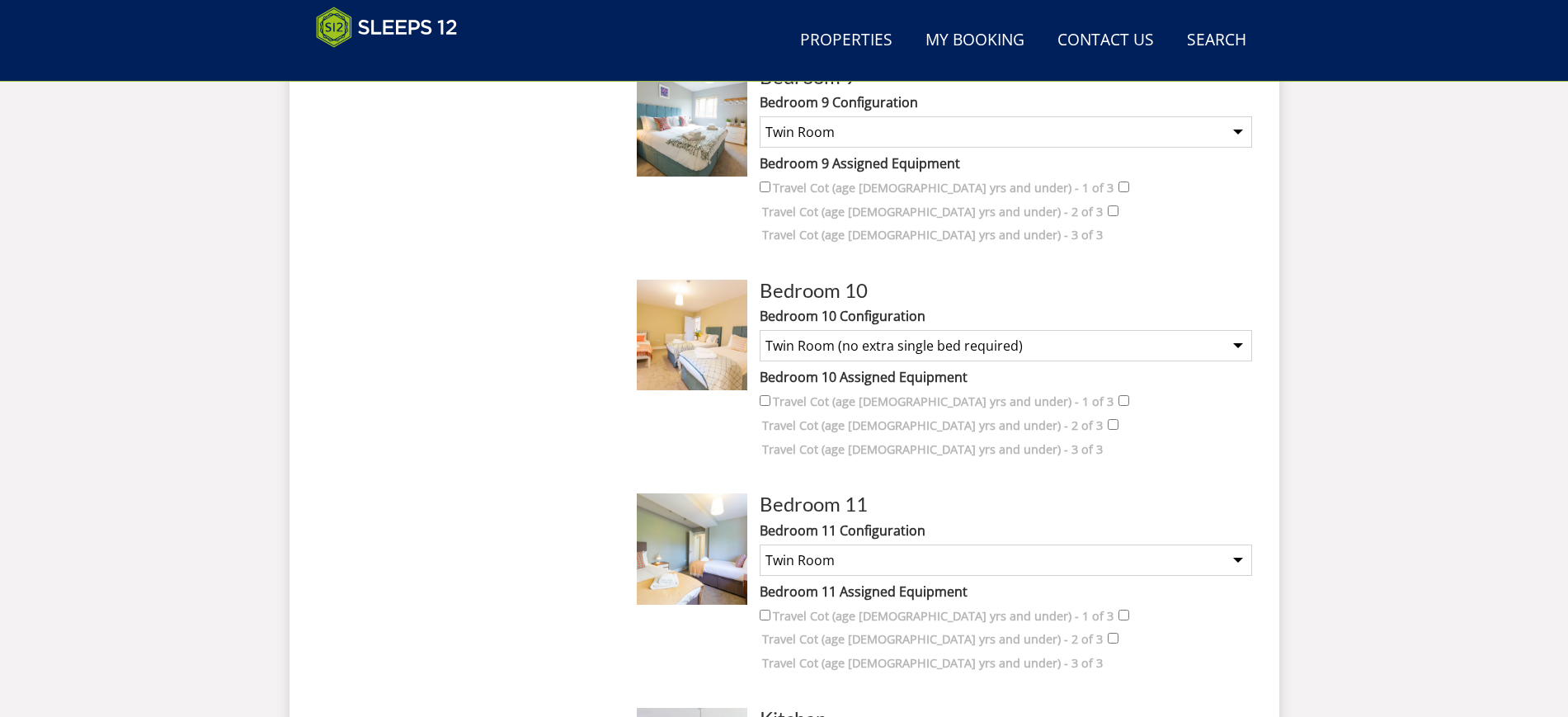
scroll to position [2549, 0]
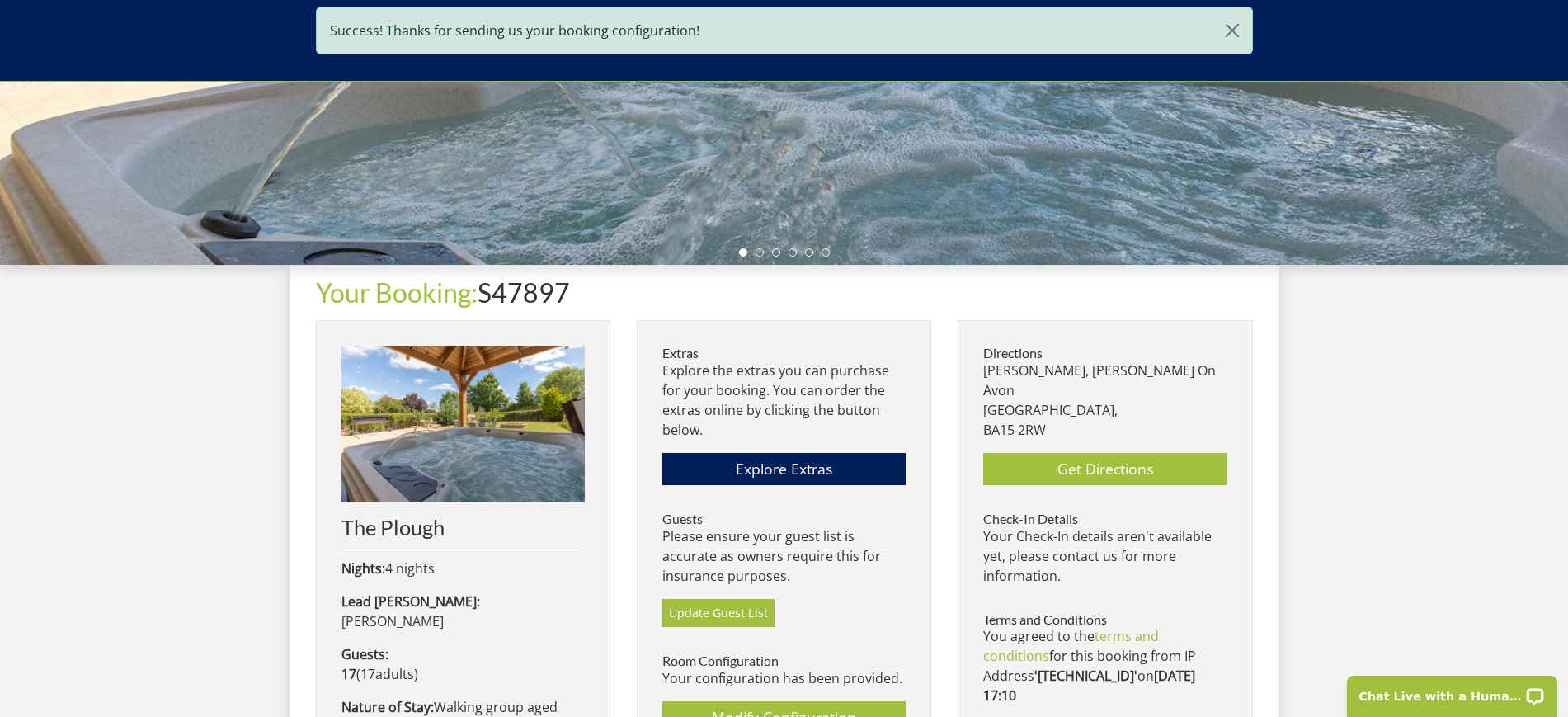
scroll to position [674, 0]
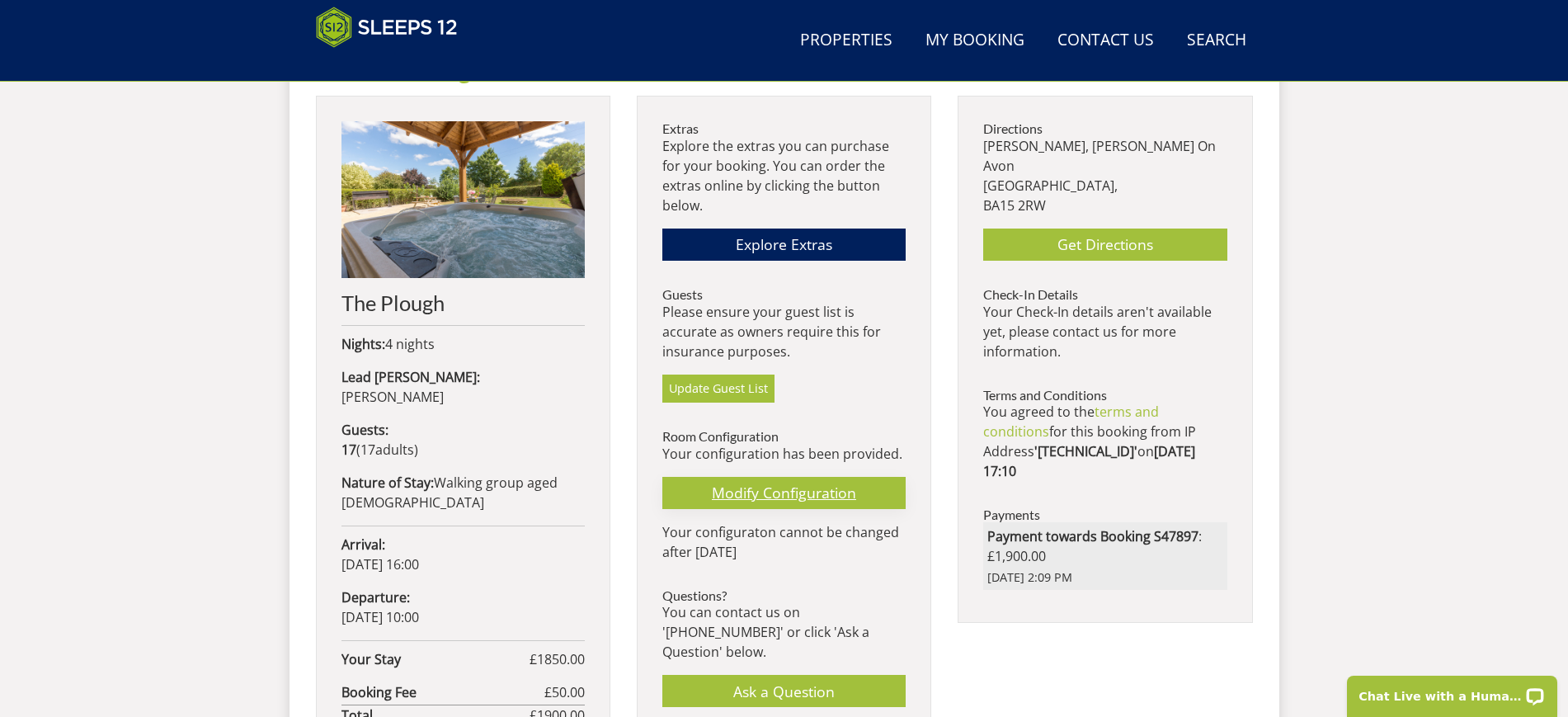
click at [794, 500] on link "Modify Configuration" at bounding box center [784, 493] width 243 height 32
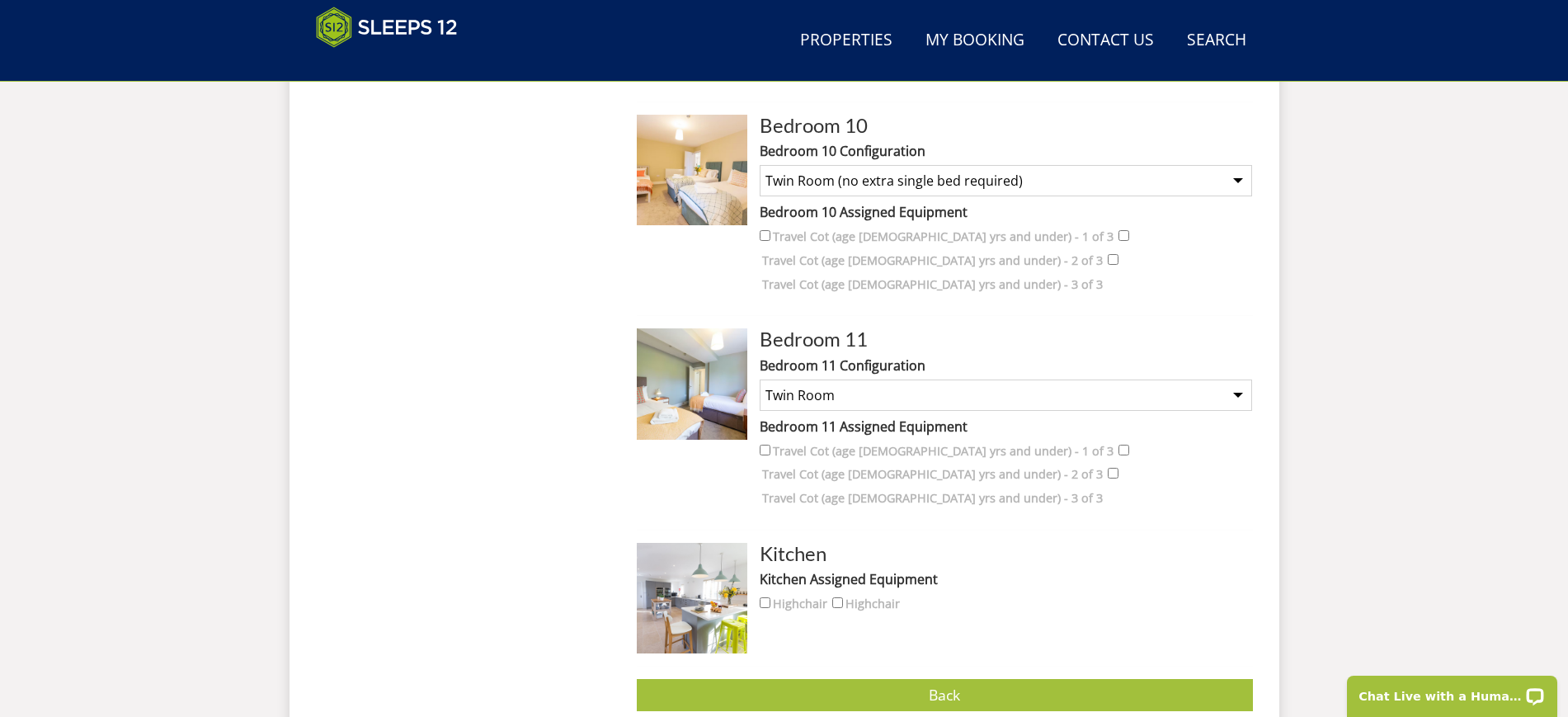
scroll to position [2829, 0]
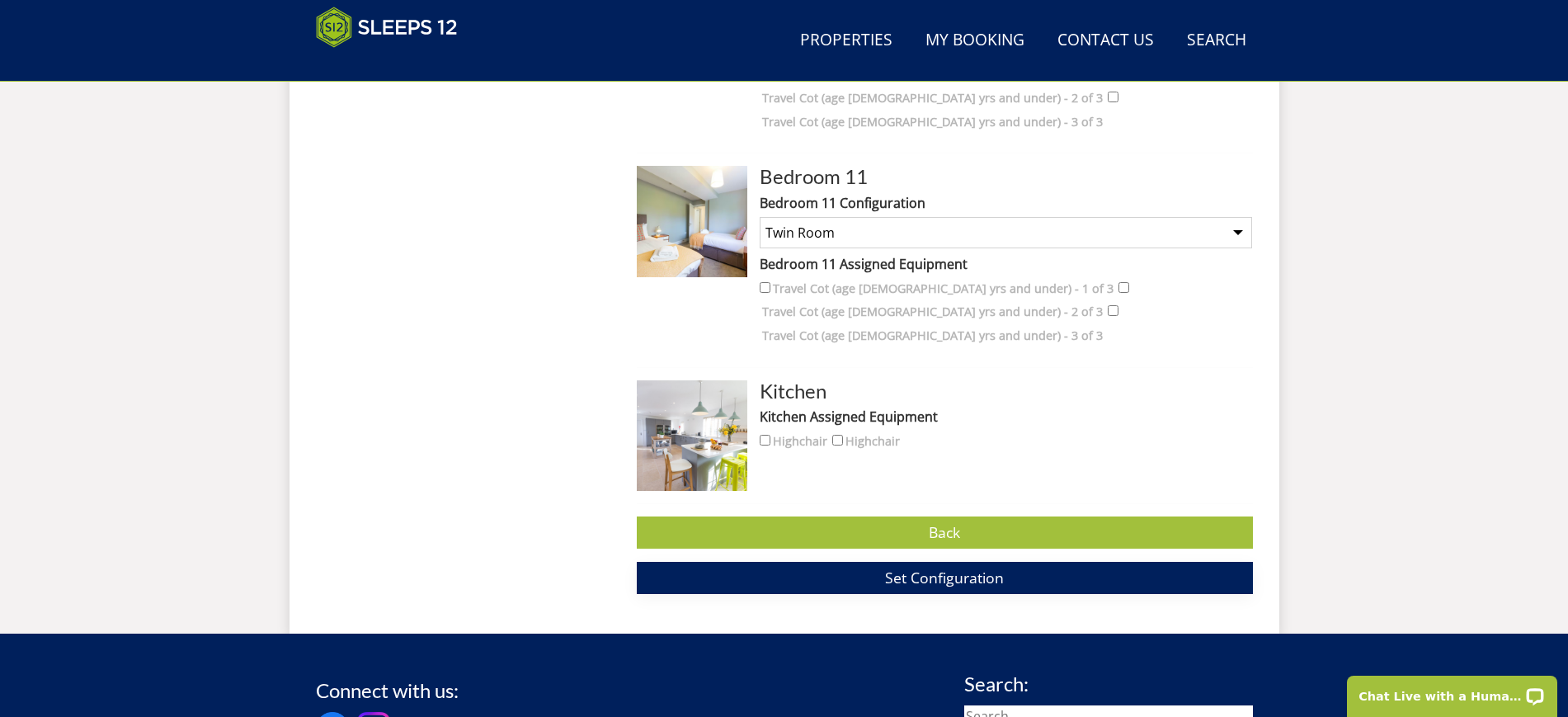
click at [872, 562] on button "Set Configuration" at bounding box center [945, 578] width 616 height 32
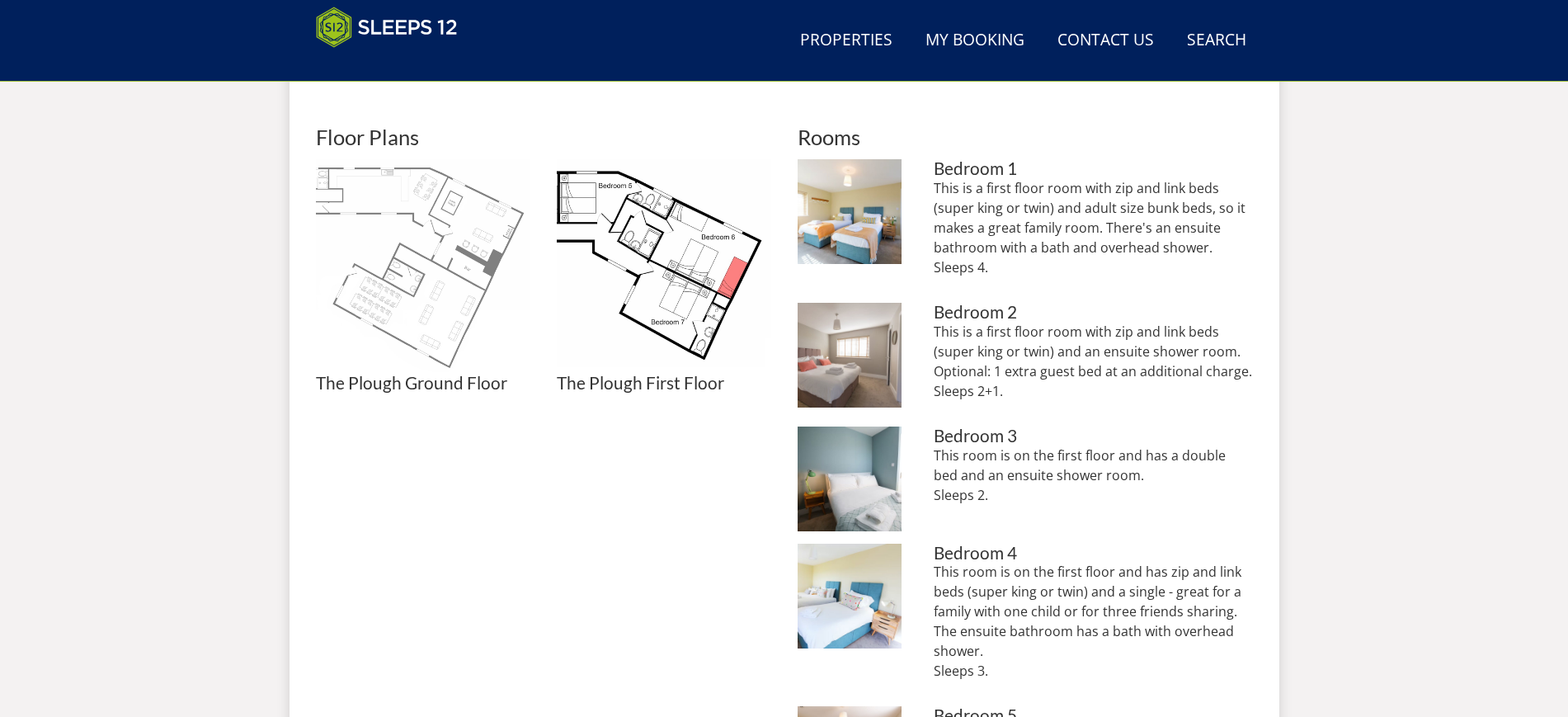
click at [454, 271] on img at bounding box center [423, 266] width 214 height 214
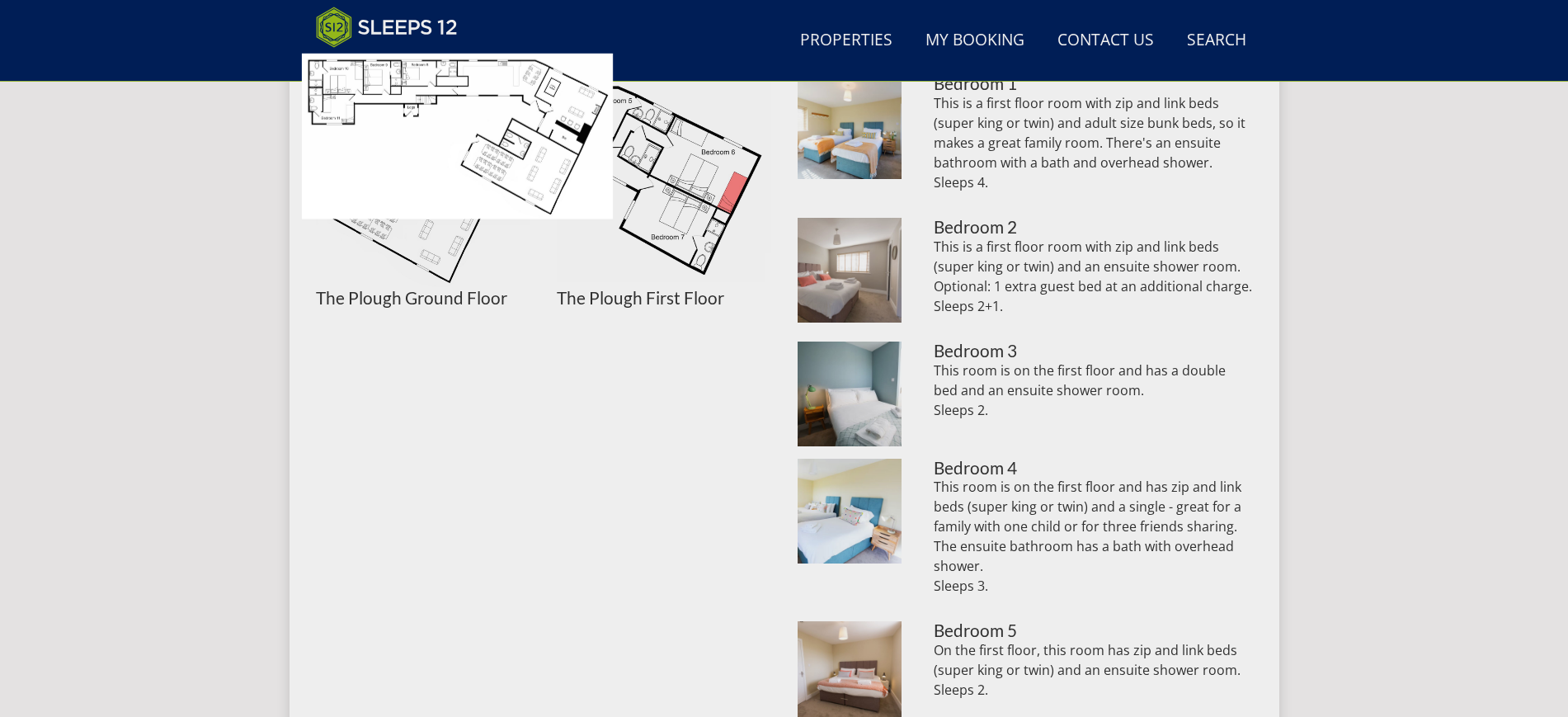
scroll to position [825, 0]
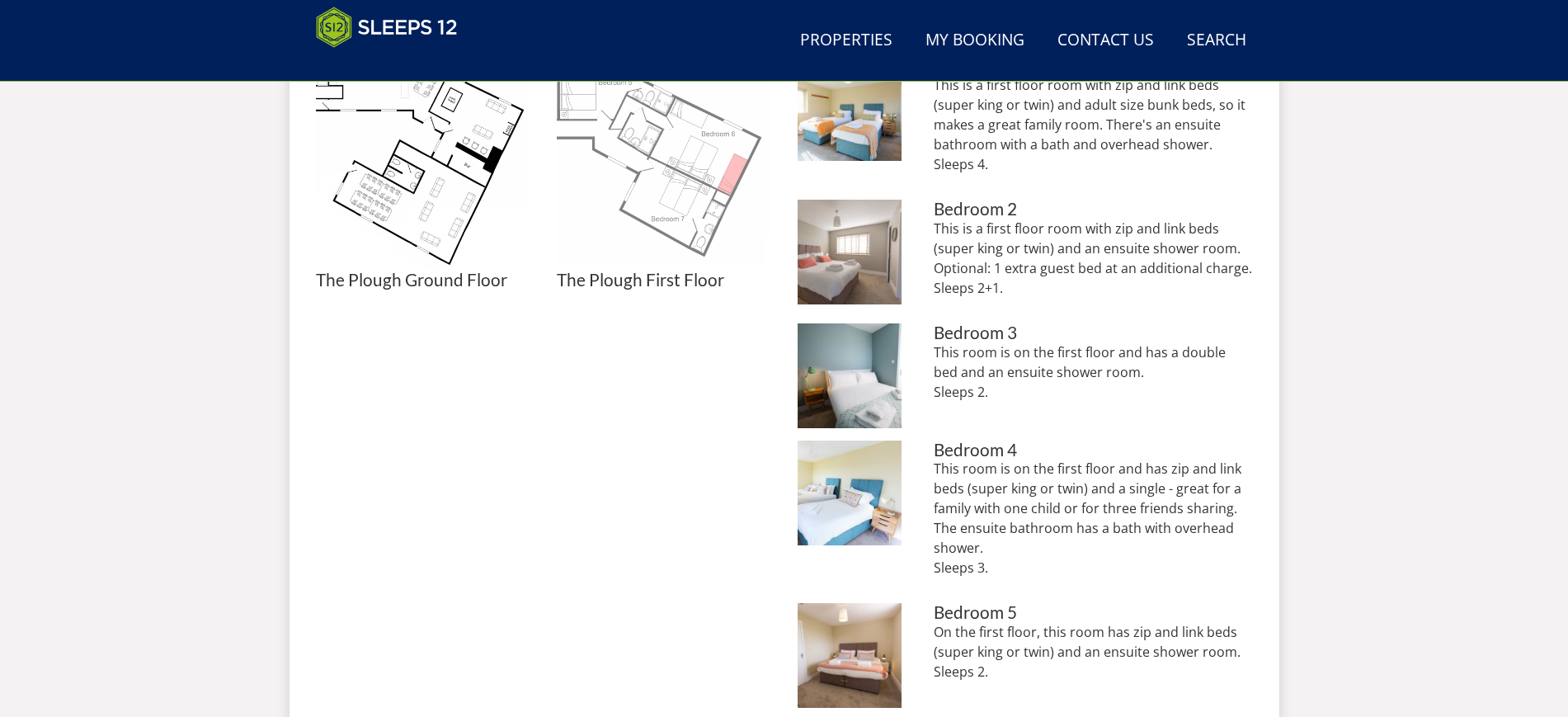
click at [682, 242] on img at bounding box center [663, 162] width 214 height 214
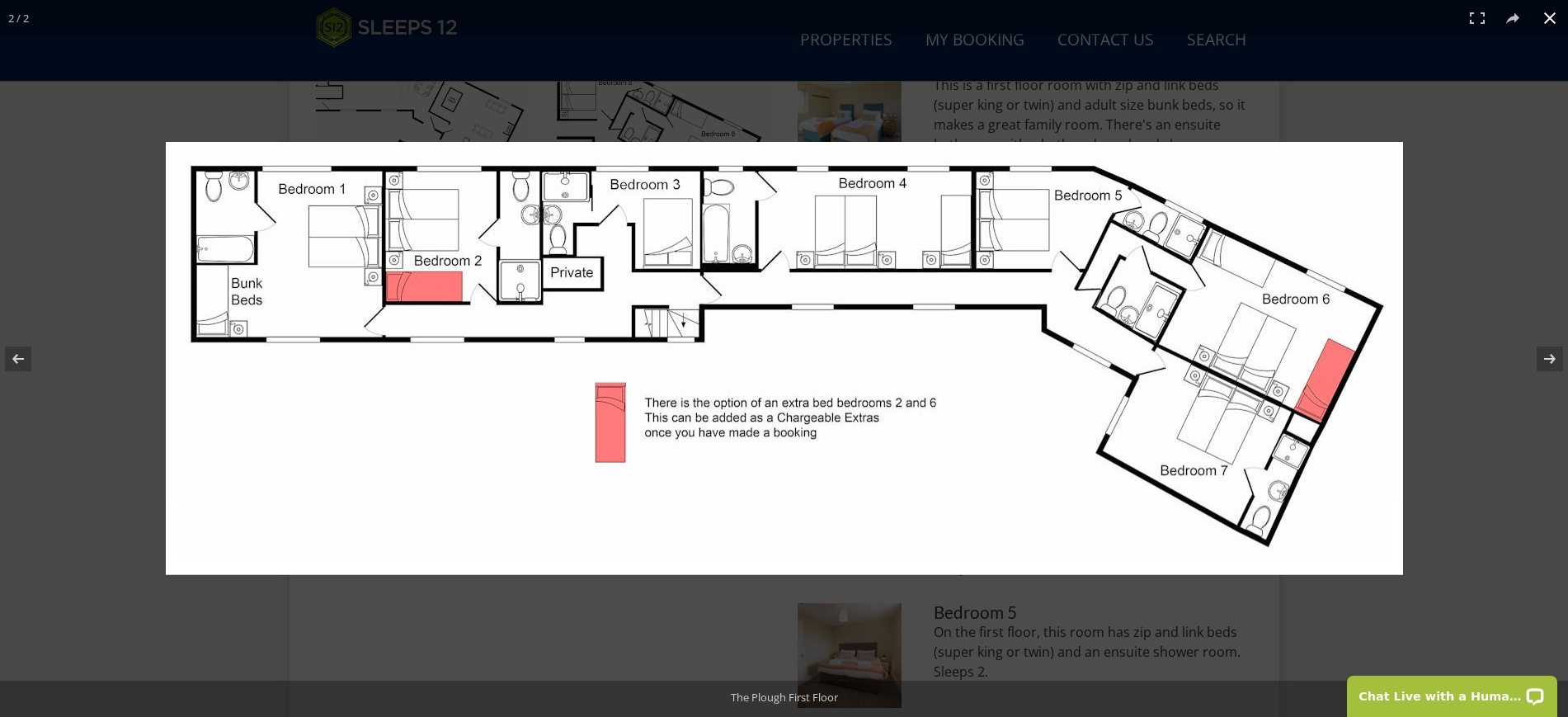
click at [1543, 21] on button at bounding box center [1549, 18] width 36 height 36
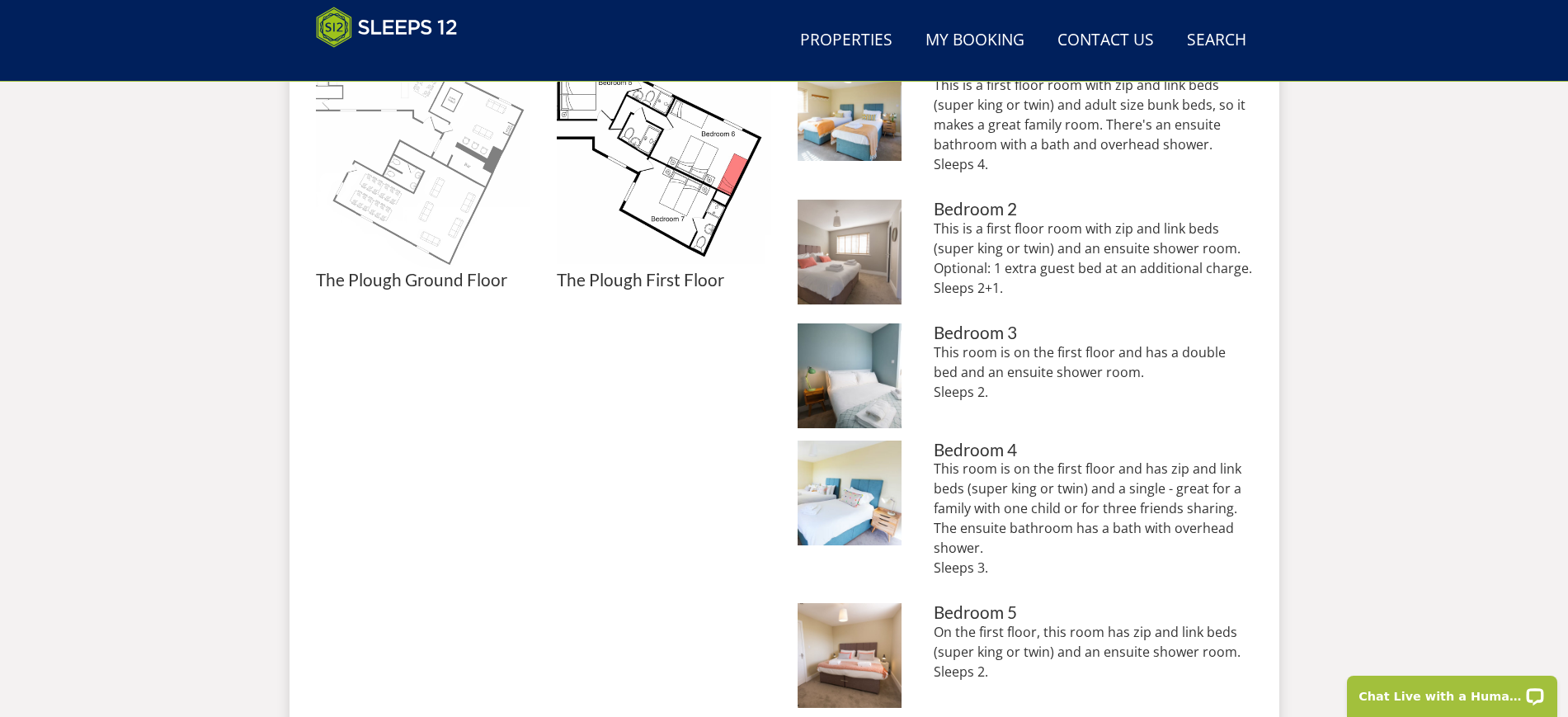
click at [462, 204] on img at bounding box center [423, 162] width 214 height 214
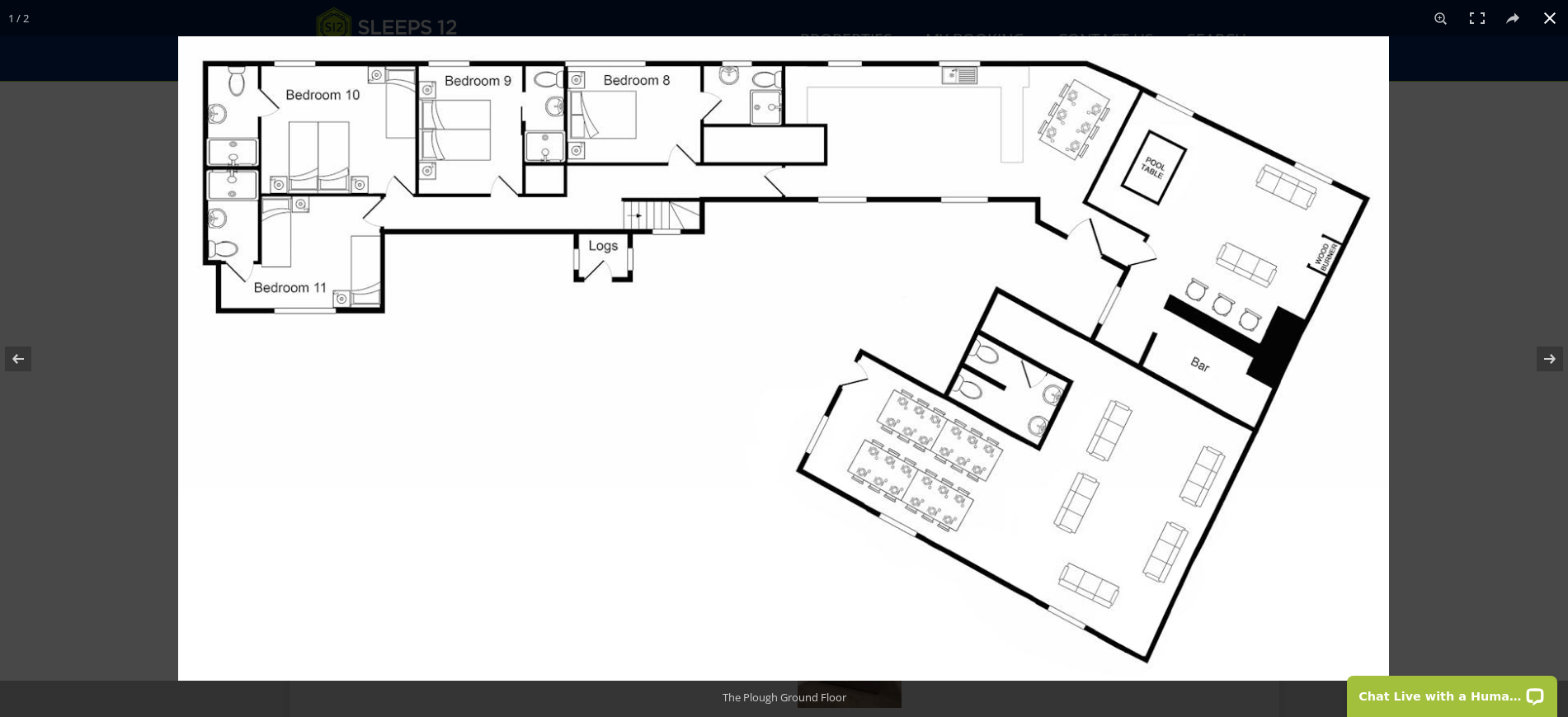
click at [1546, 15] on button at bounding box center [1549, 18] width 36 height 36
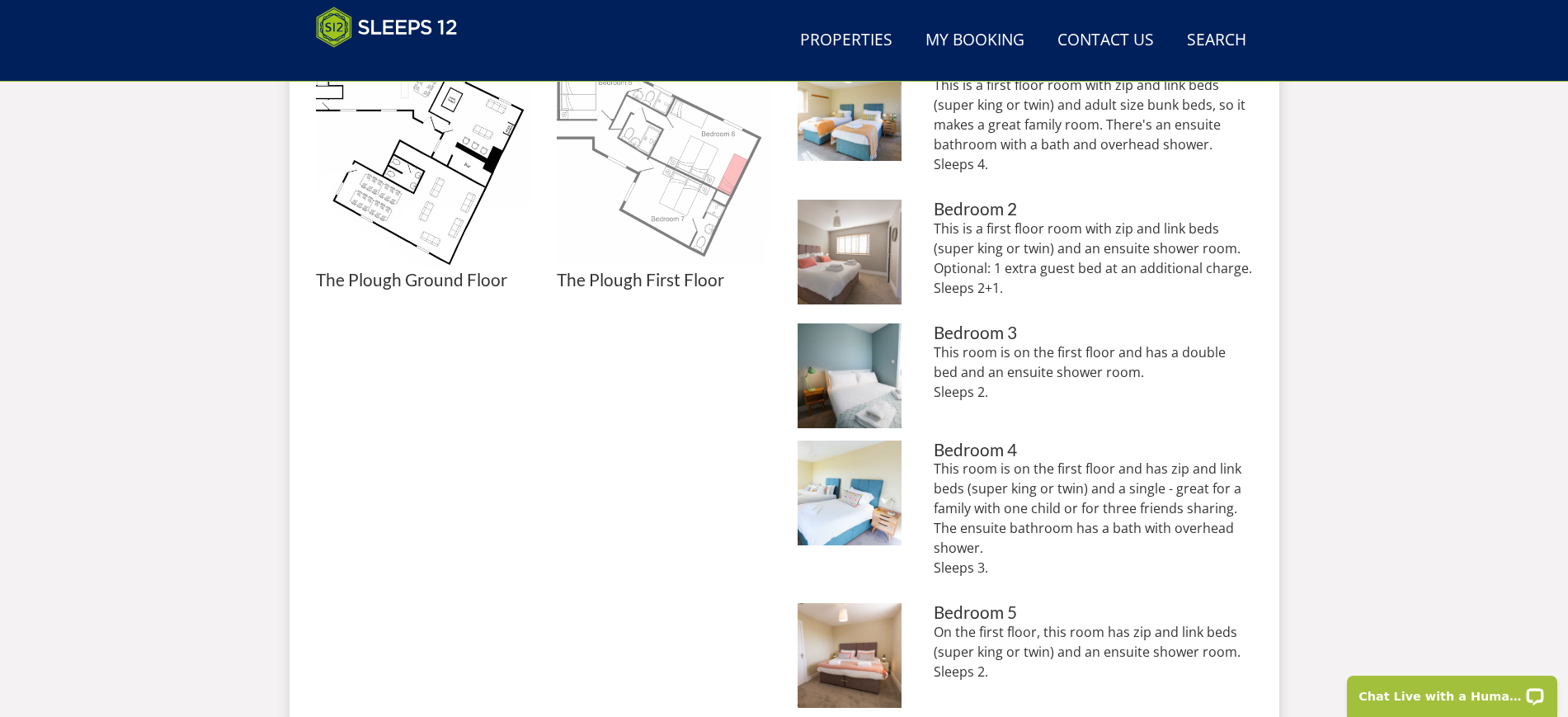
click at [693, 192] on img at bounding box center [663, 162] width 214 height 214
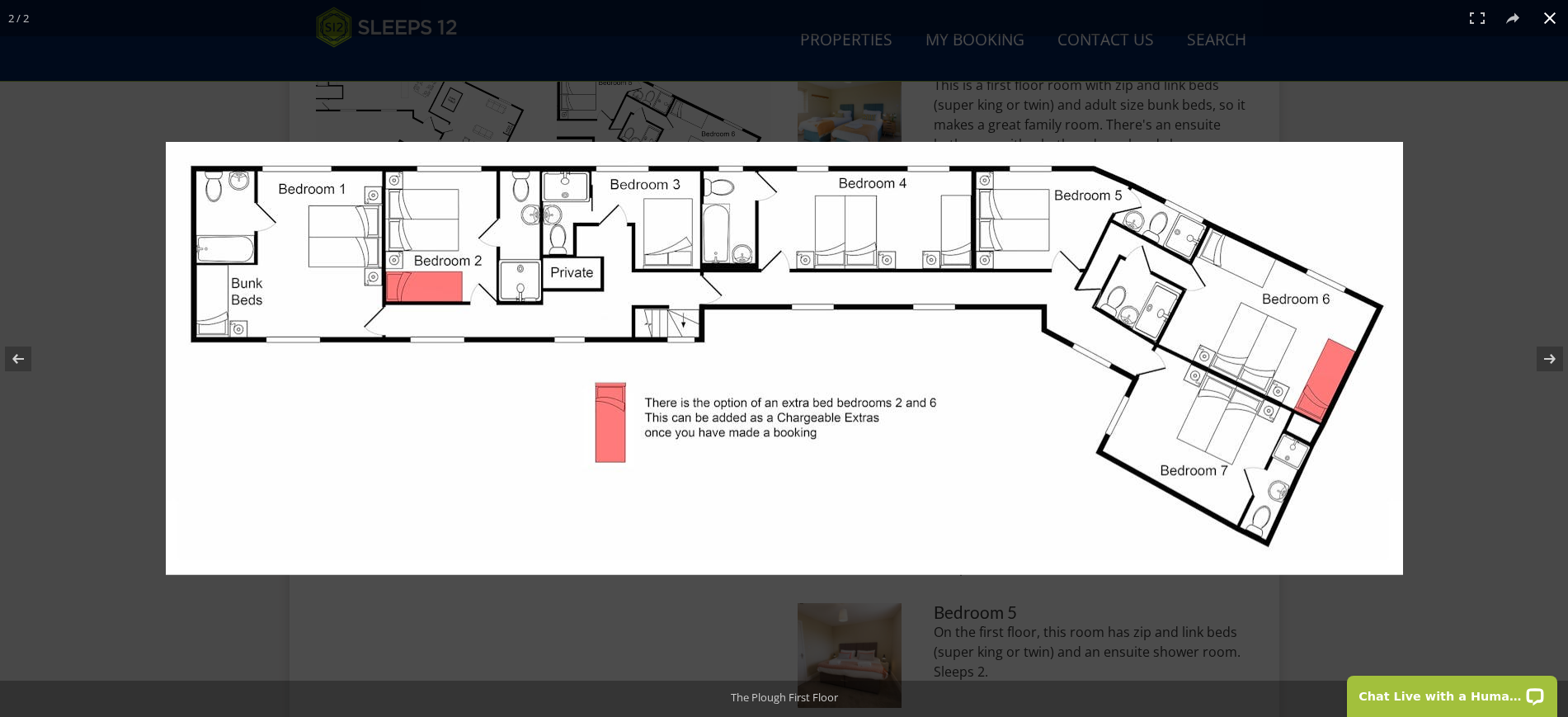
click at [1546, 18] on button at bounding box center [1549, 18] width 36 height 36
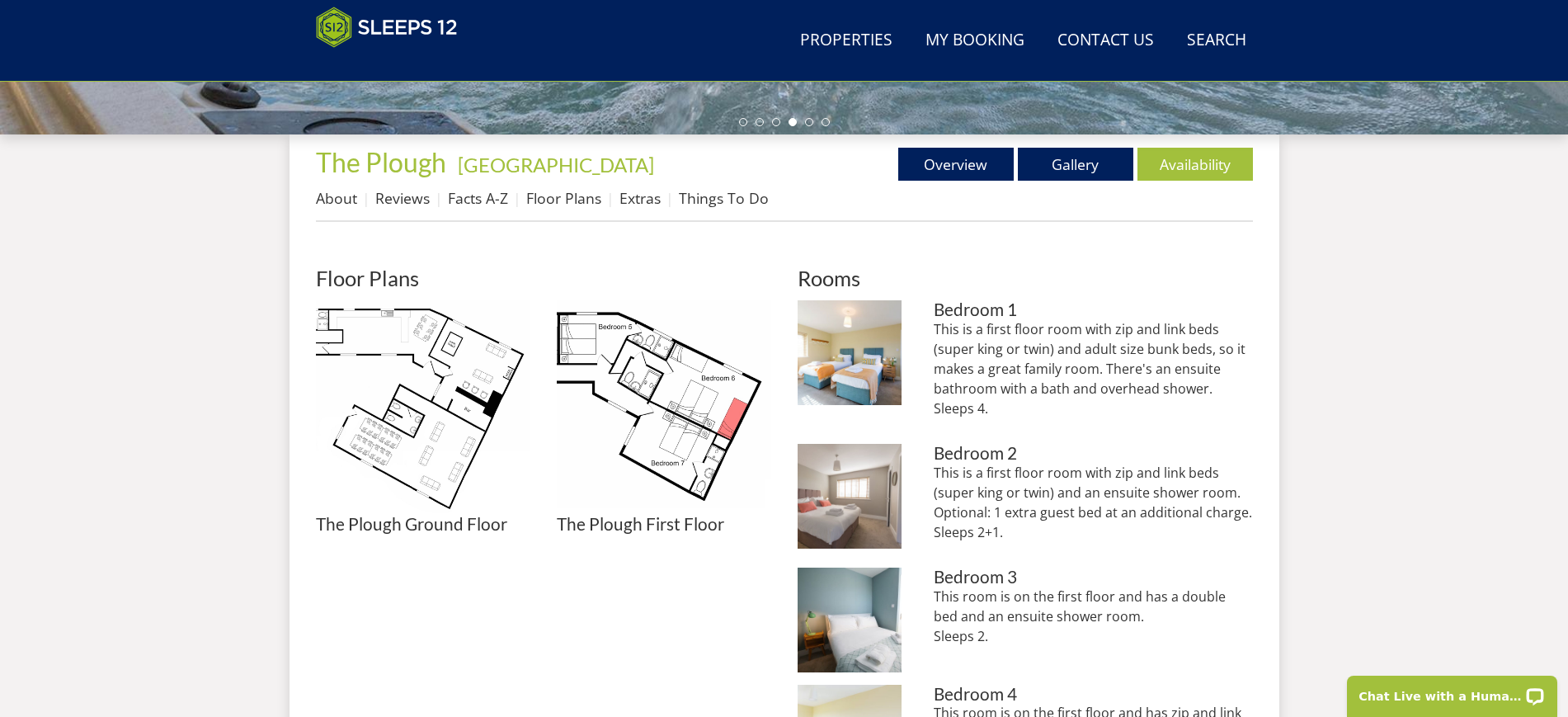
scroll to position [516, 0]
